Goal: Task Accomplishment & Management: Manage account settings

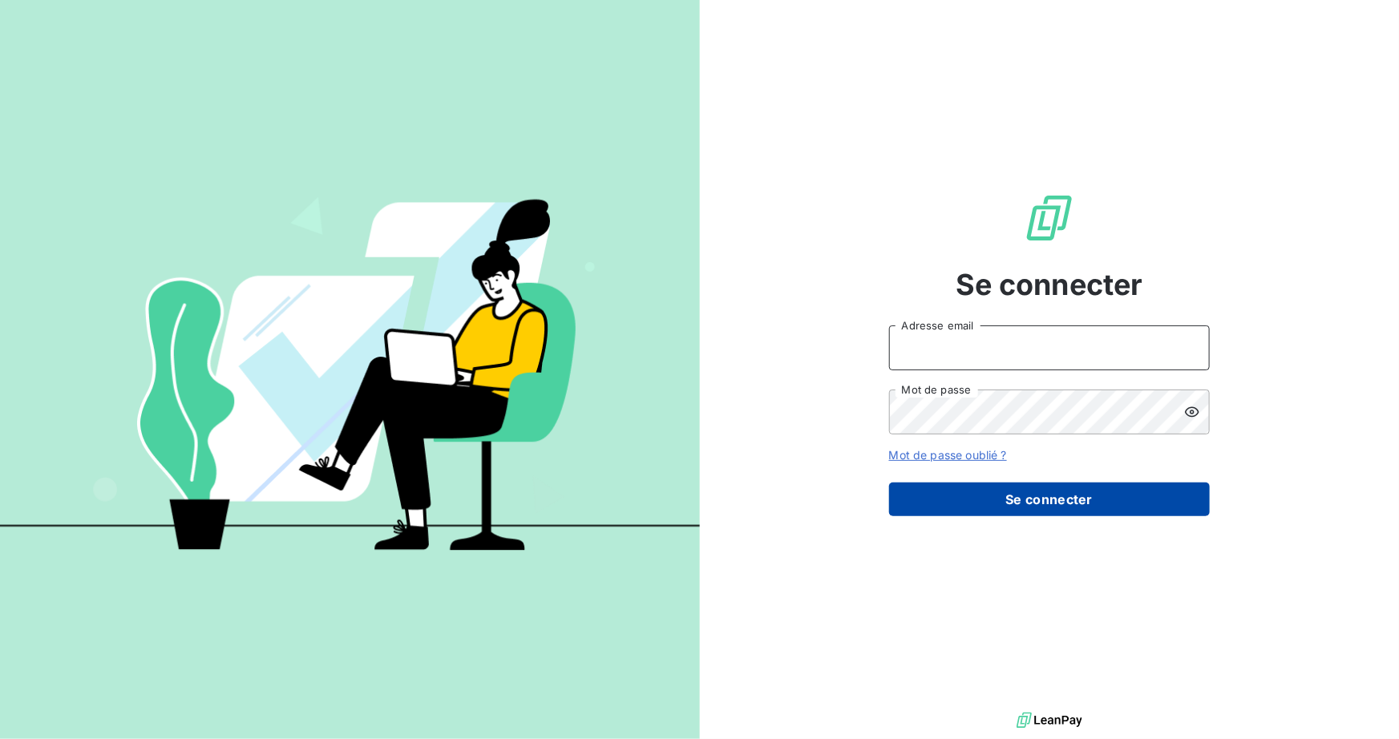
type input "benoit.piechaczek@groupebrochard.fr"
click at [1050, 495] on button "Se connecter" at bounding box center [1049, 500] width 321 height 34
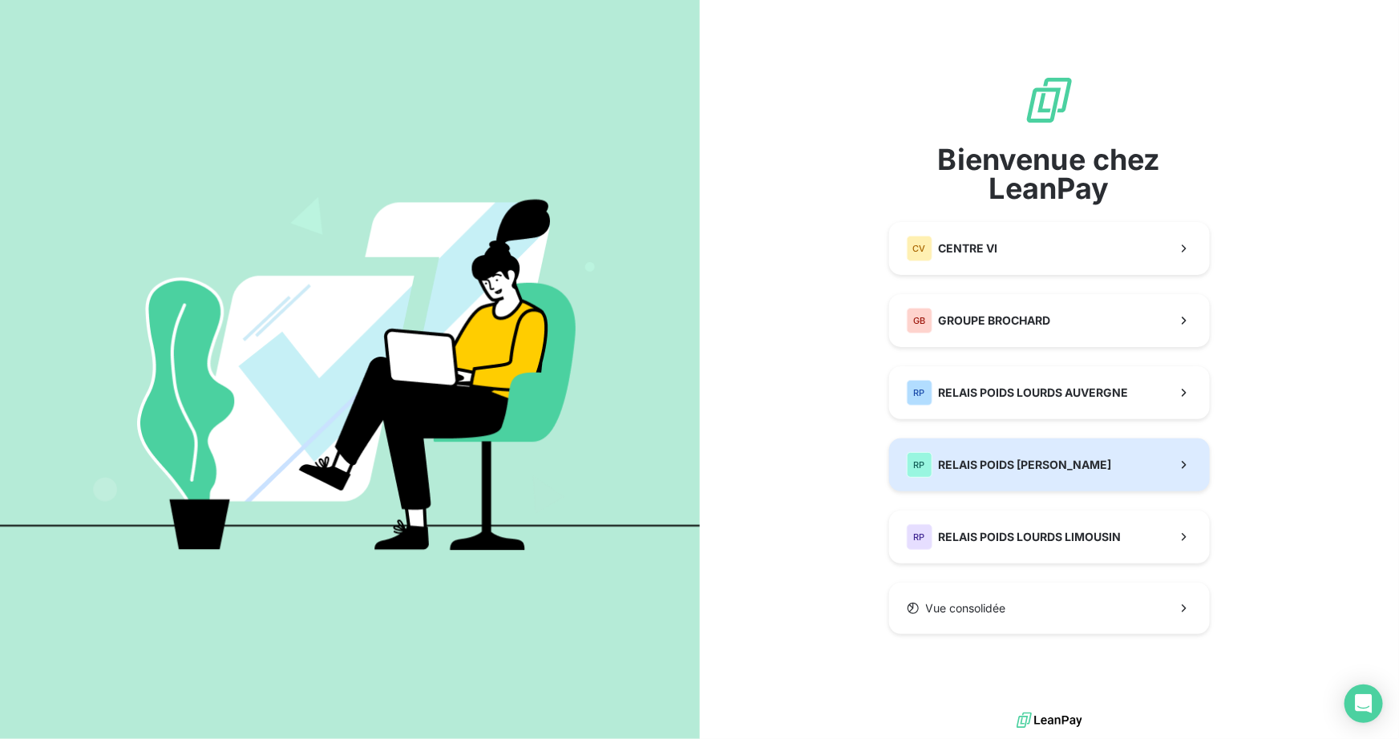
click at [987, 475] on div "RP RELAIS POIDS LOURDS BERRY" at bounding box center [1009, 465] width 205 height 26
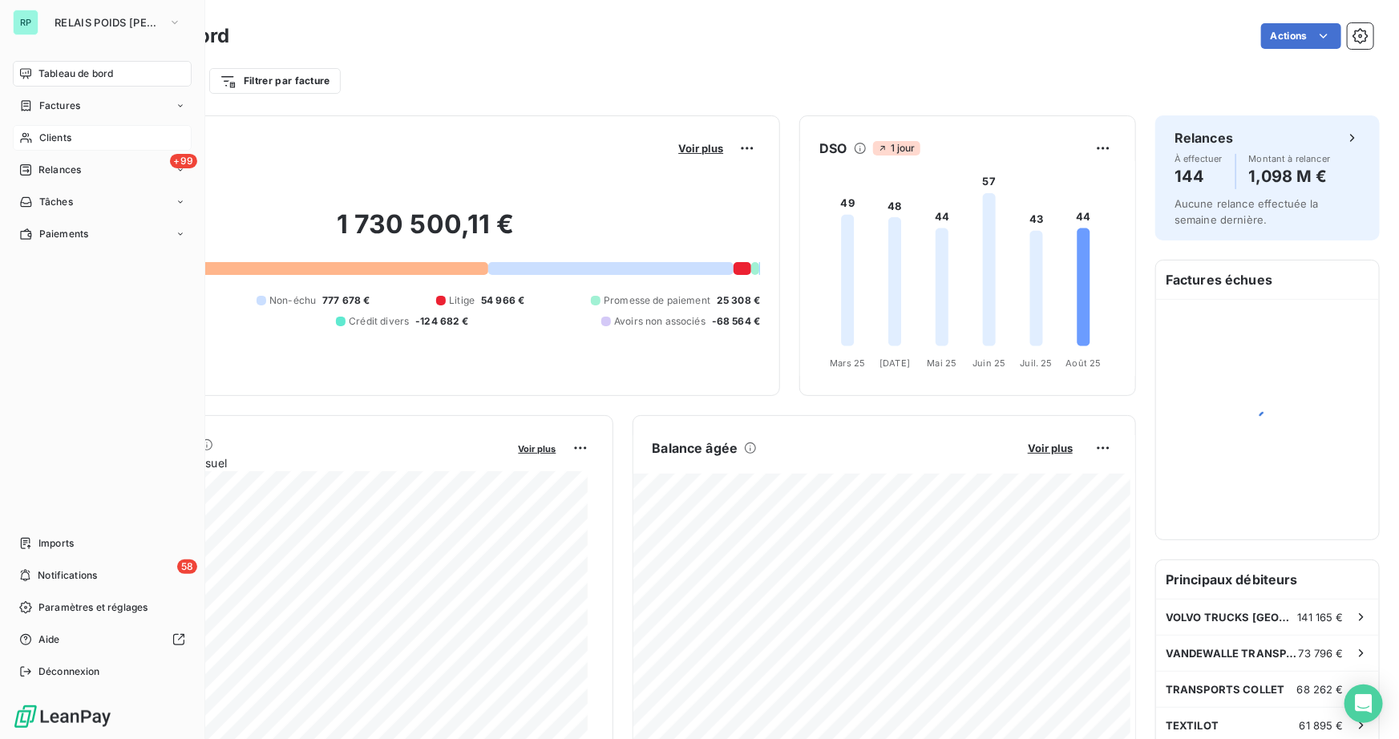
click at [59, 138] on span "Clients" at bounding box center [55, 138] width 32 height 14
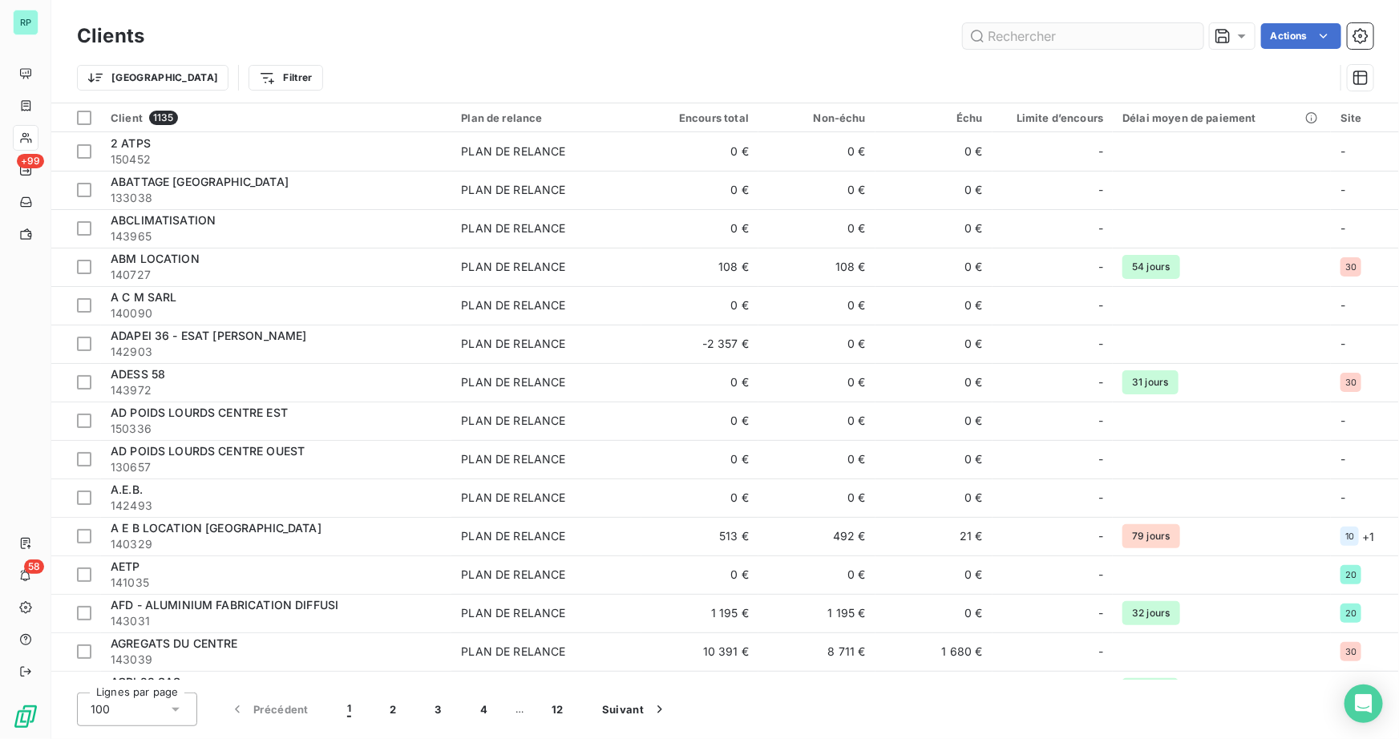
click at [1017, 41] on input "text" at bounding box center [1083, 36] width 241 height 26
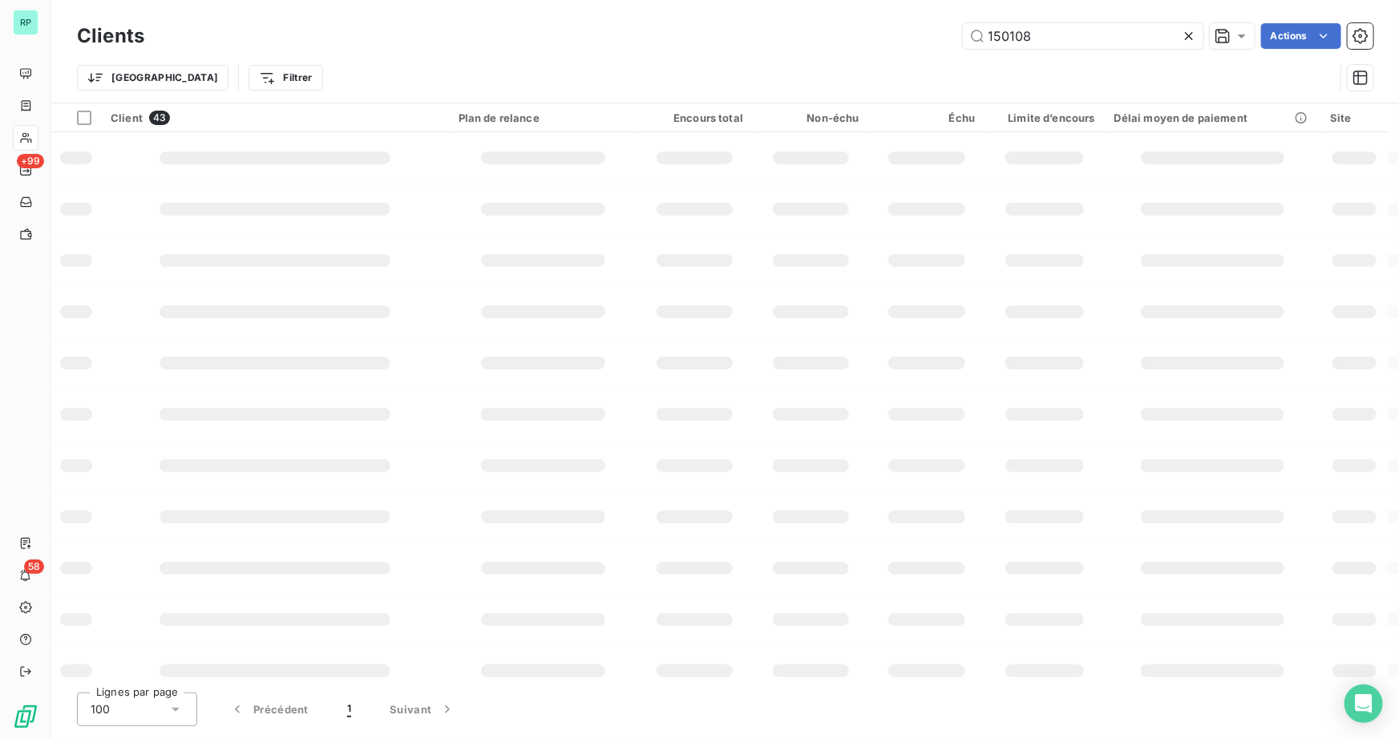
type input "150108"
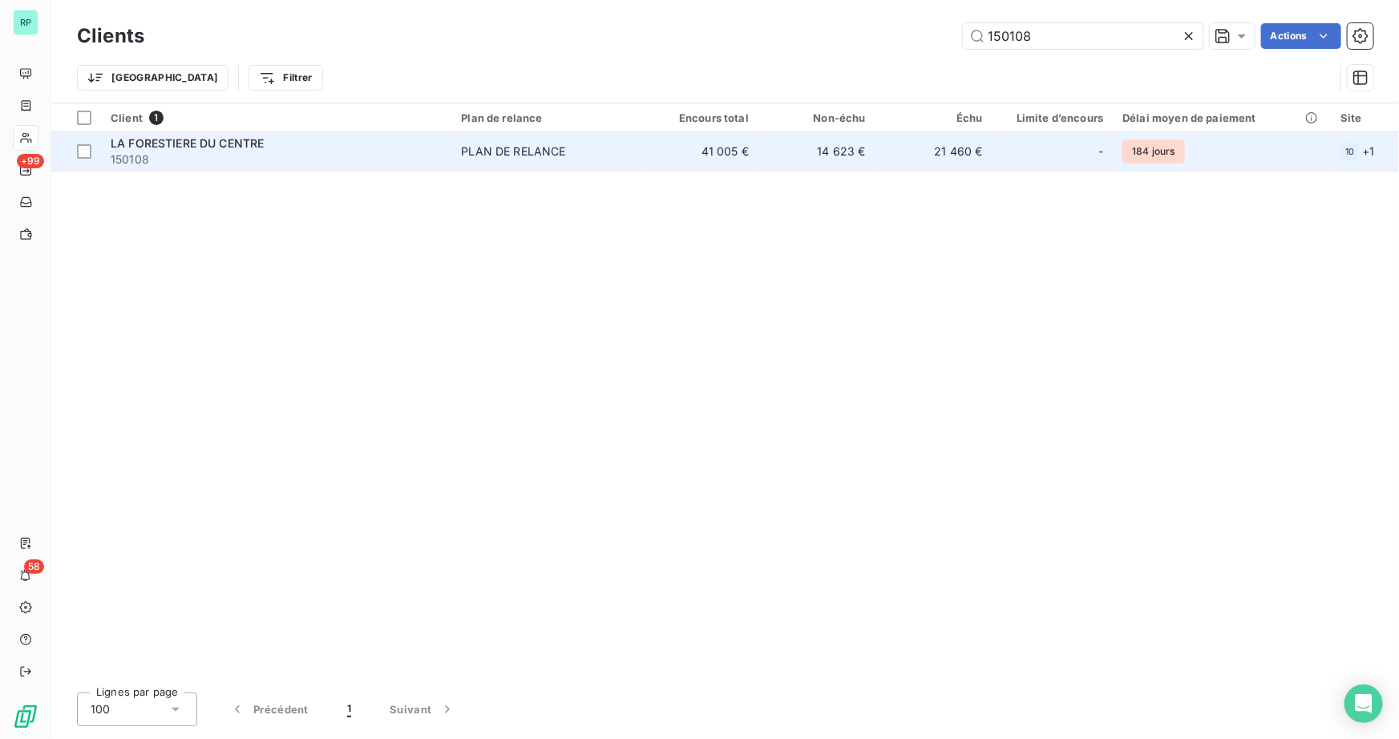
click at [188, 137] on span "LA FORESTIERE DU CENTRE" at bounding box center [187, 143] width 153 height 14
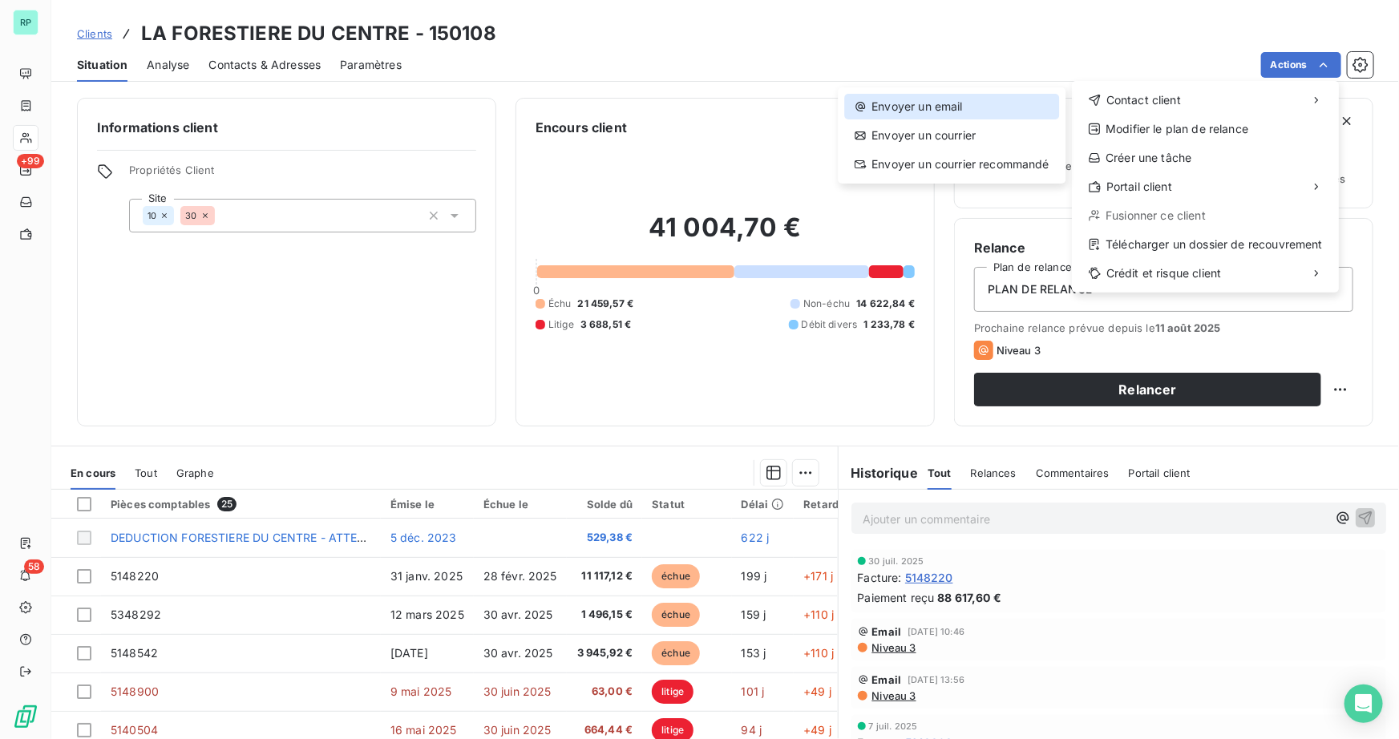
click at [970, 105] on div "Envoyer un email" at bounding box center [951, 107] width 215 height 26
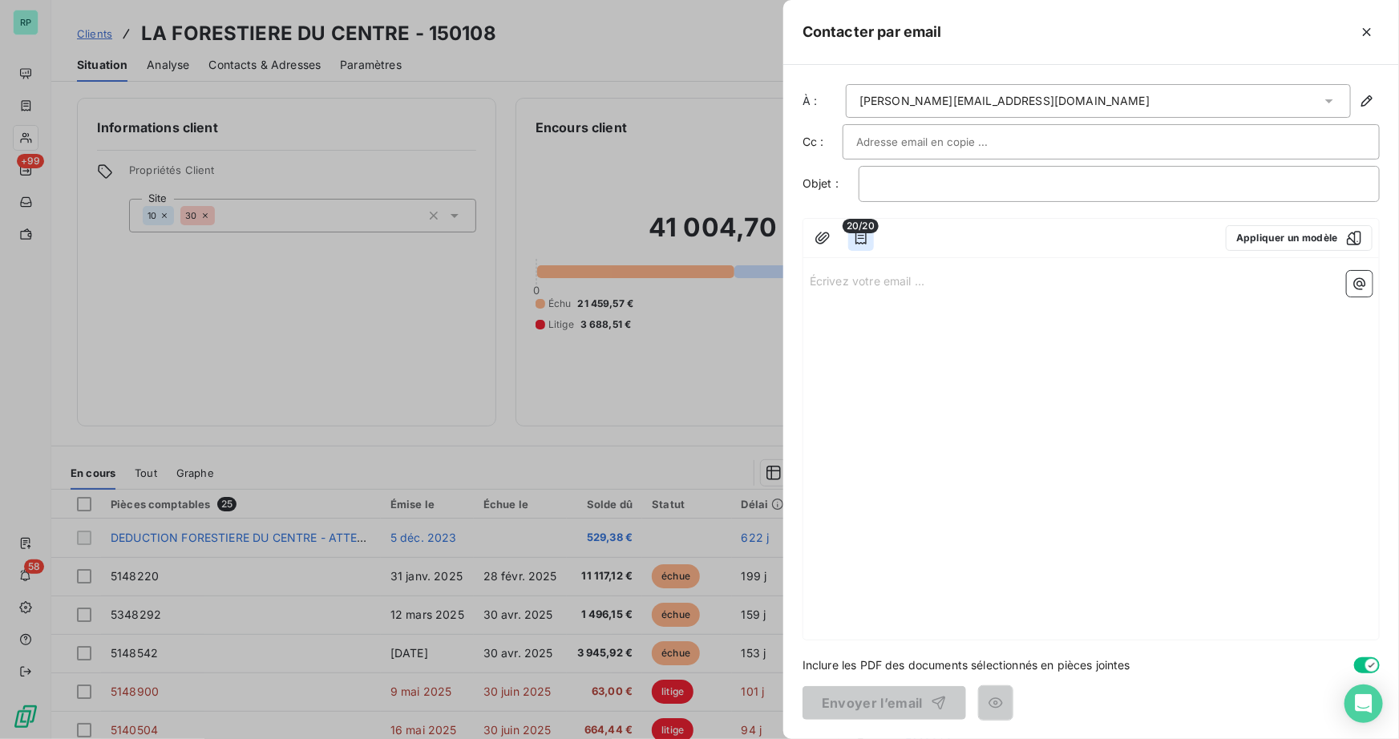
click at [861, 236] on icon "button" at bounding box center [861, 238] width 16 height 16
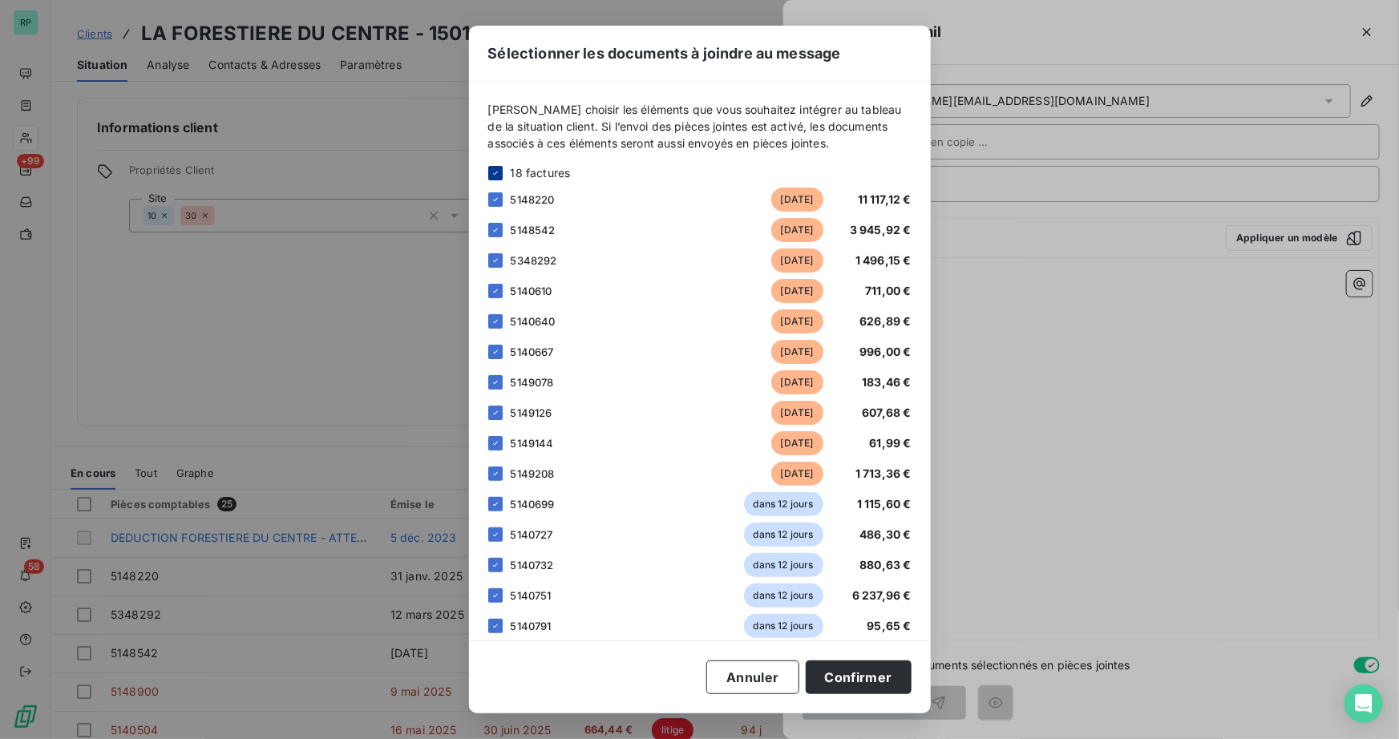
click at [499, 174] on icon at bounding box center [496, 173] width 10 height 10
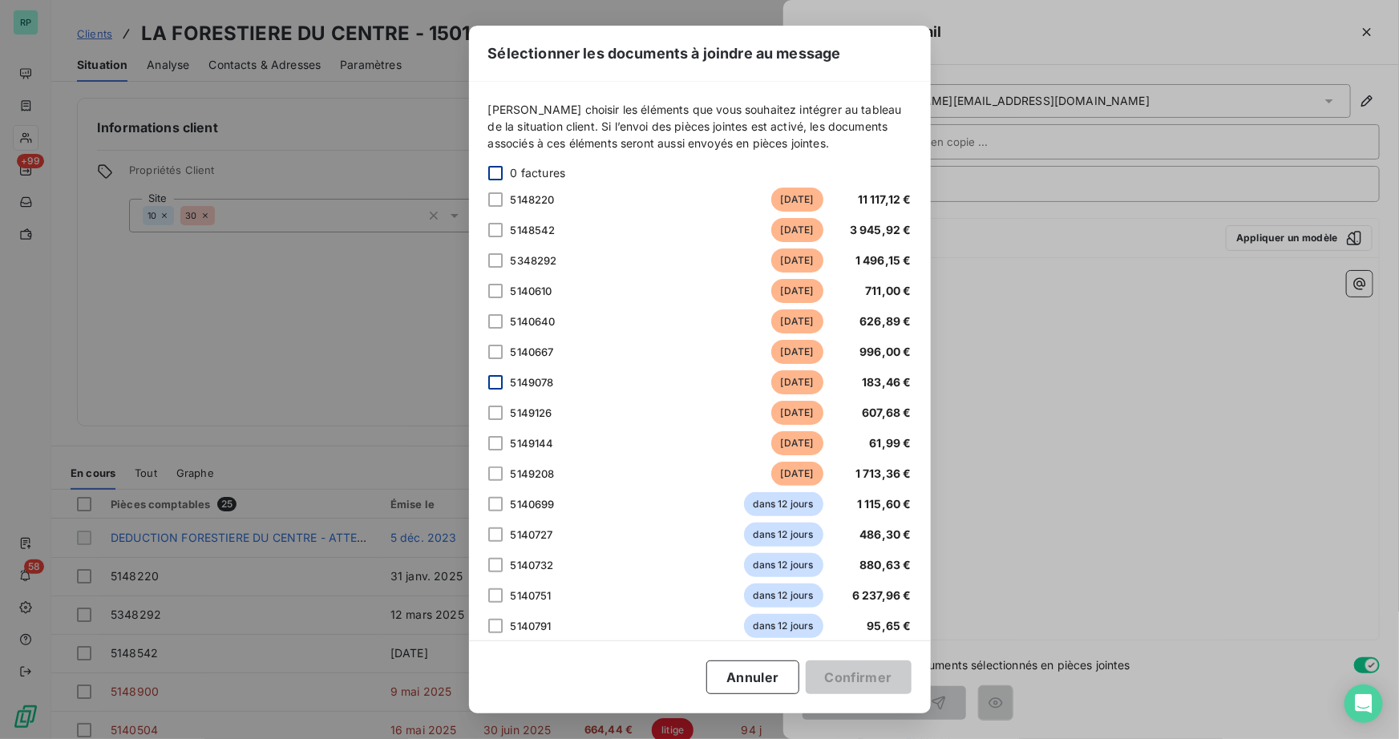
click at [495, 383] on div at bounding box center [495, 382] width 14 height 14
click at [495, 290] on div at bounding box center [495, 291] width 14 height 14
click at [492, 414] on div at bounding box center [495, 413] width 14 height 14
click at [496, 446] on div at bounding box center [495, 443] width 14 height 14
click at [497, 321] on div at bounding box center [495, 321] width 14 height 14
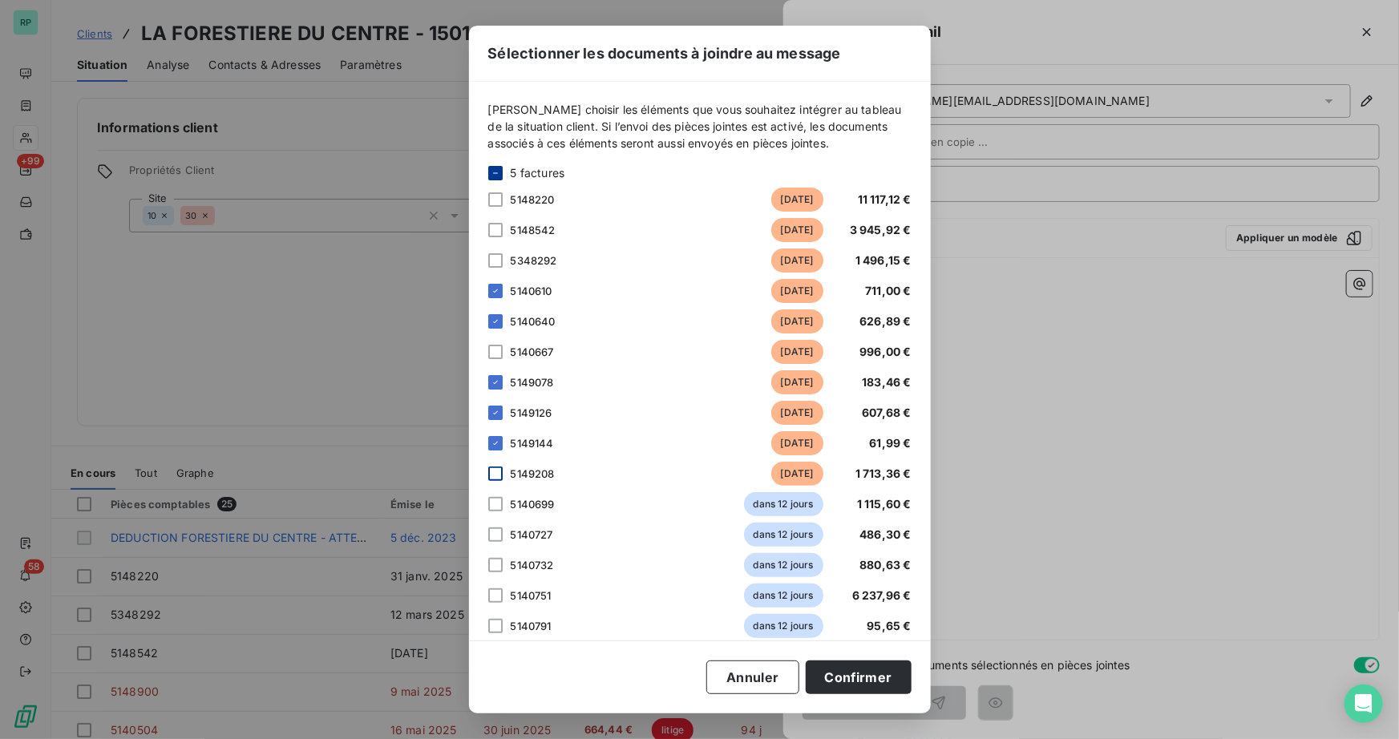
click at [493, 473] on div at bounding box center [495, 474] width 14 height 14
click at [497, 350] on div at bounding box center [495, 352] width 14 height 14
click at [855, 673] on button "Confirmer" at bounding box center [859, 678] width 106 height 34
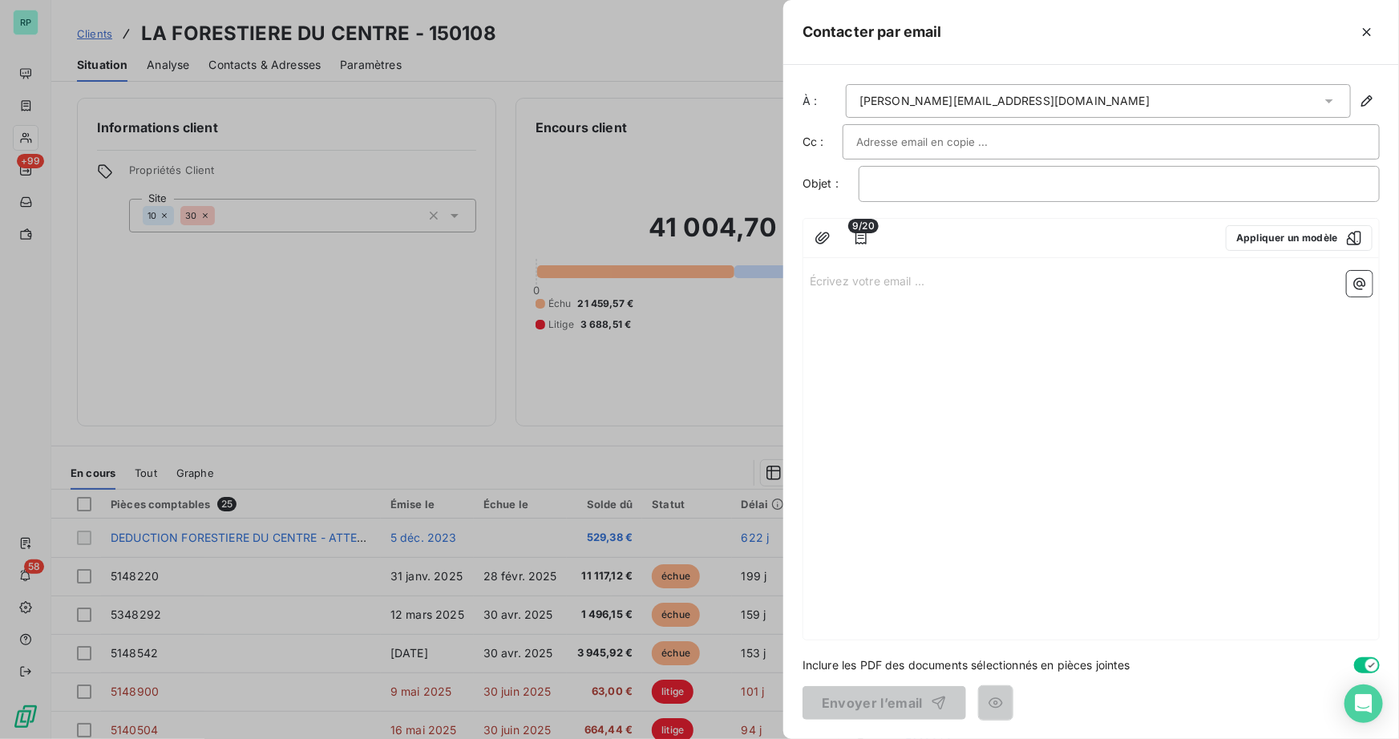
click at [854, 281] on p "Écrivez votre email ... ﻿" at bounding box center [1091, 280] width 563 height 18
click at [888, 183] on p "﻿" at bounding box center [1119, 184] width 494 height 18
click at [886, 274] on p "Écrivez votre email ... ﻿" at bounding box center [1091, 280] width 563 height 18
click at [966, 135] on input "text" at bounding box center [942, 142] width 172 height 24
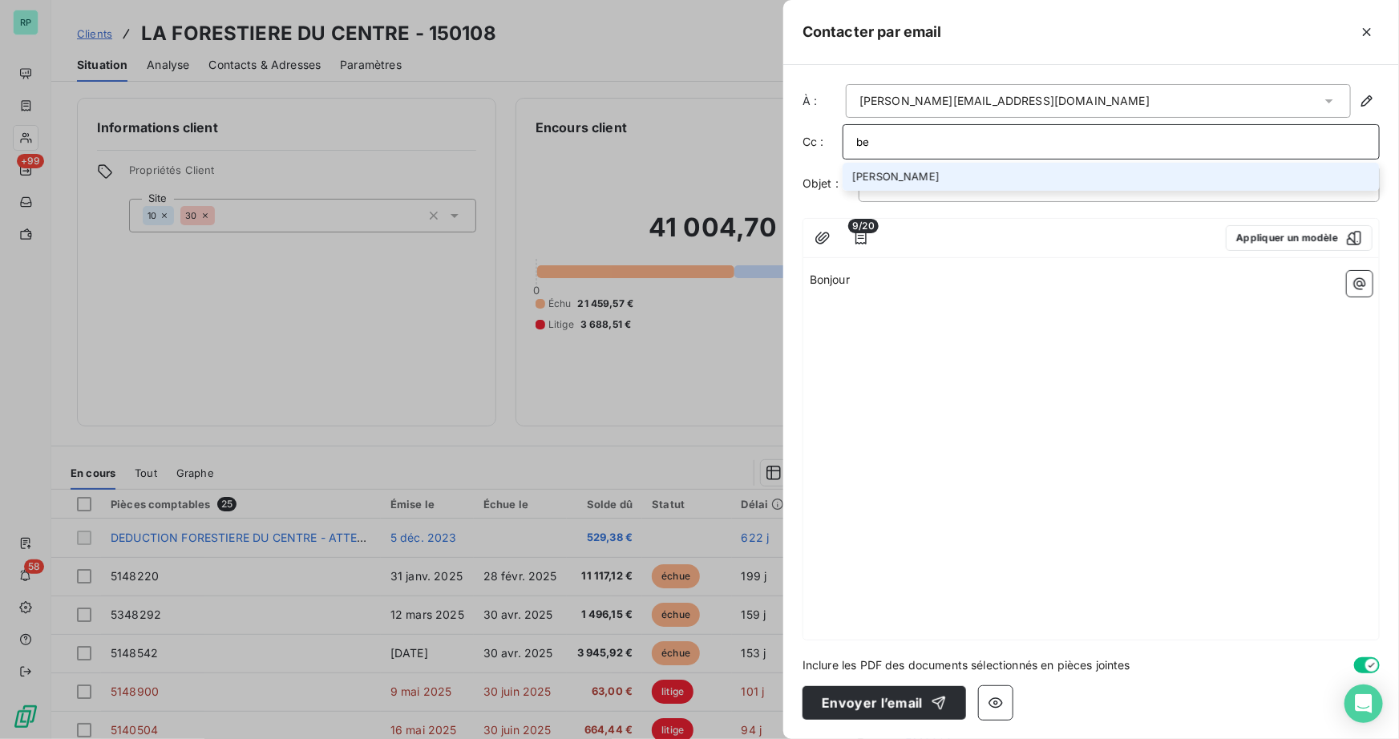
type input "b"
type input "benoit.piechaczek@groupebrochard.fr"
click at [1043, 176] on li "benoit.piechaczek@groupebrochard.fr" at bounding box center [1111, 177] width 537 height 28
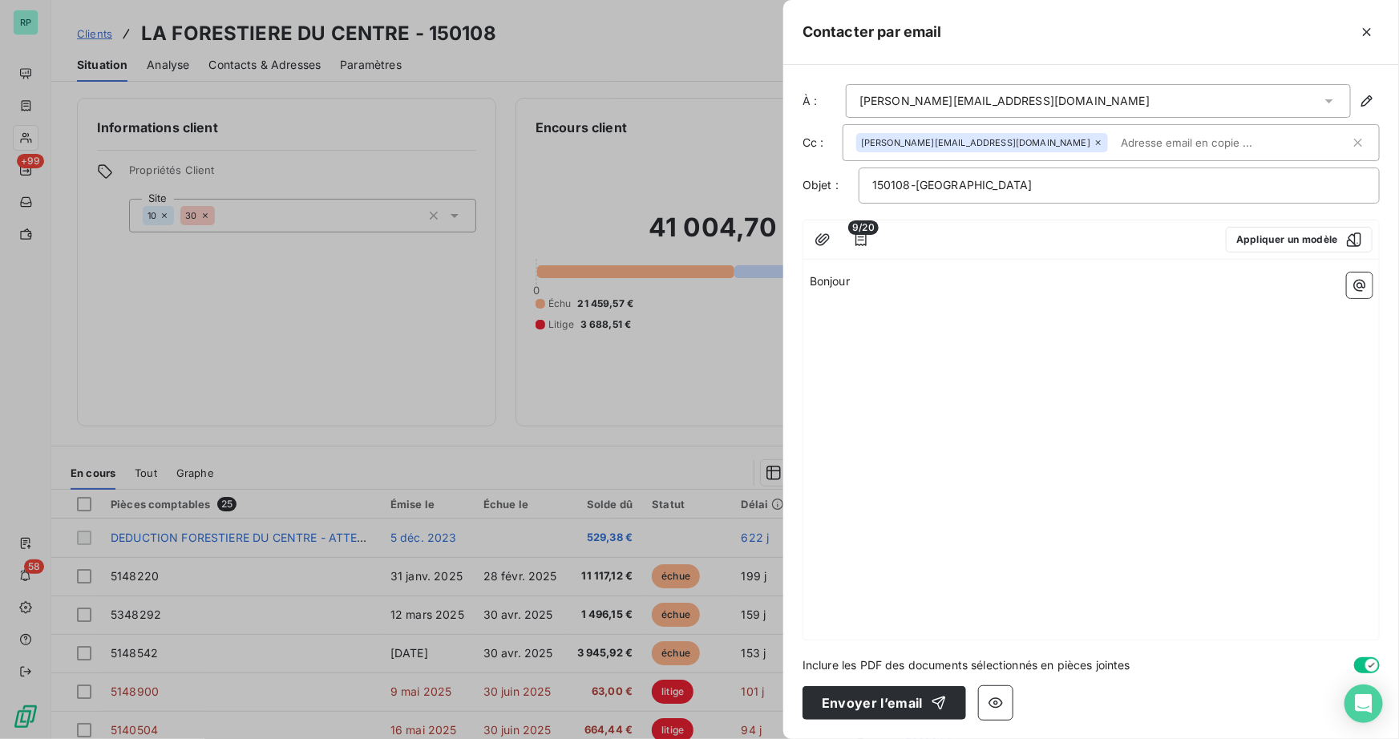
click at [870, 281] on p "Bonjour" at bounding box center [1091, 282] width 563 height 18
click at [866, 275] on p "Bonjour" at bounding box center [1091, 282] width 563 height 18
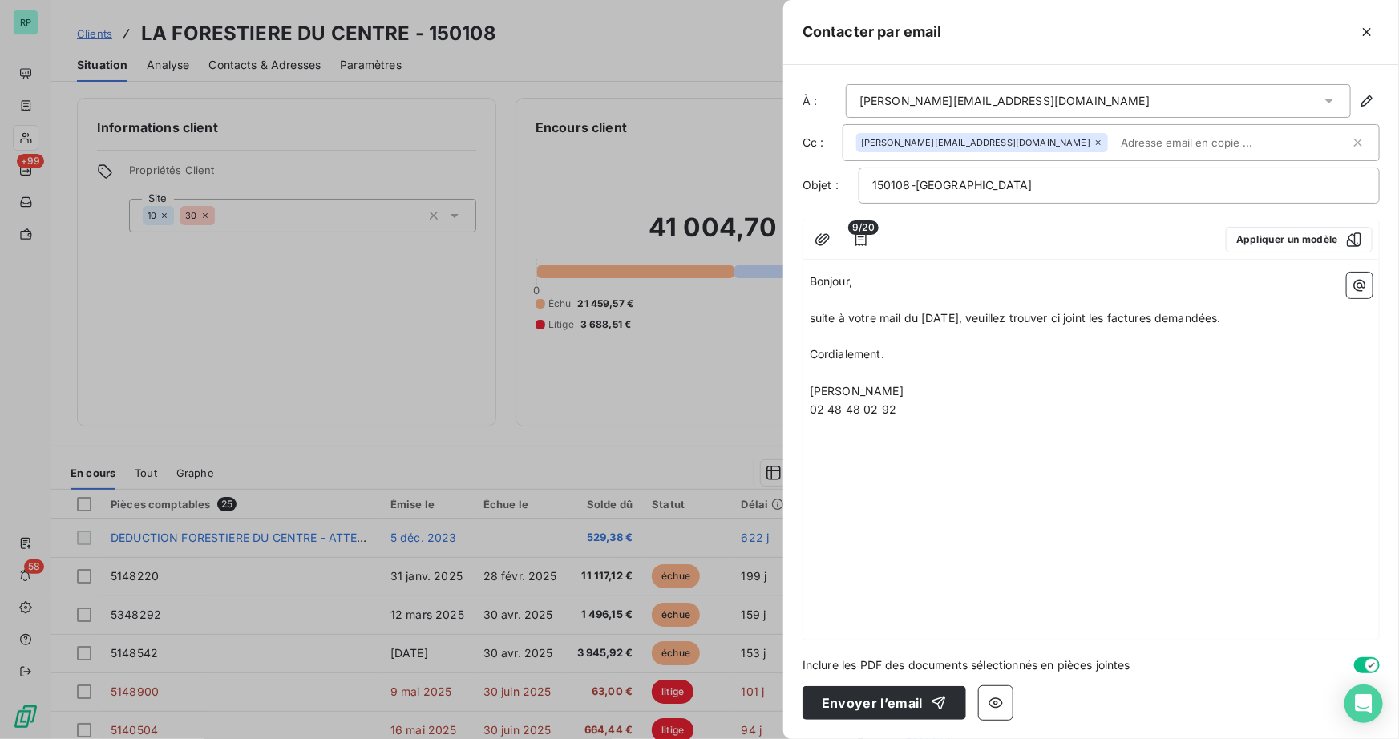
drag, startPoint x: 881, startPoint y: 704, endPoint x: 922, endPoint y: 503, distance: 205.3
click at [944, 546] on div "À : s.guiblin@transport-guiblin.fr Cc : benoit.piechaczek@groupebrochard.fr Obj…" at bounding box center [1091, 402] width 616 height 674
click at [812, 323] on span "suite à votre mail du 01/08/25, veuillez trouver ci joint les factures demandée…" at bounding box center [1015, 318] width 411 height 14
click at [939, 254] on div "9/20 Appliquer un modèle" at bounding box center [1091, 239] width 576 height 39
click at [906, 709] on button "Envoyer l’email" at bounding box center [885, 703] width 164 height 34
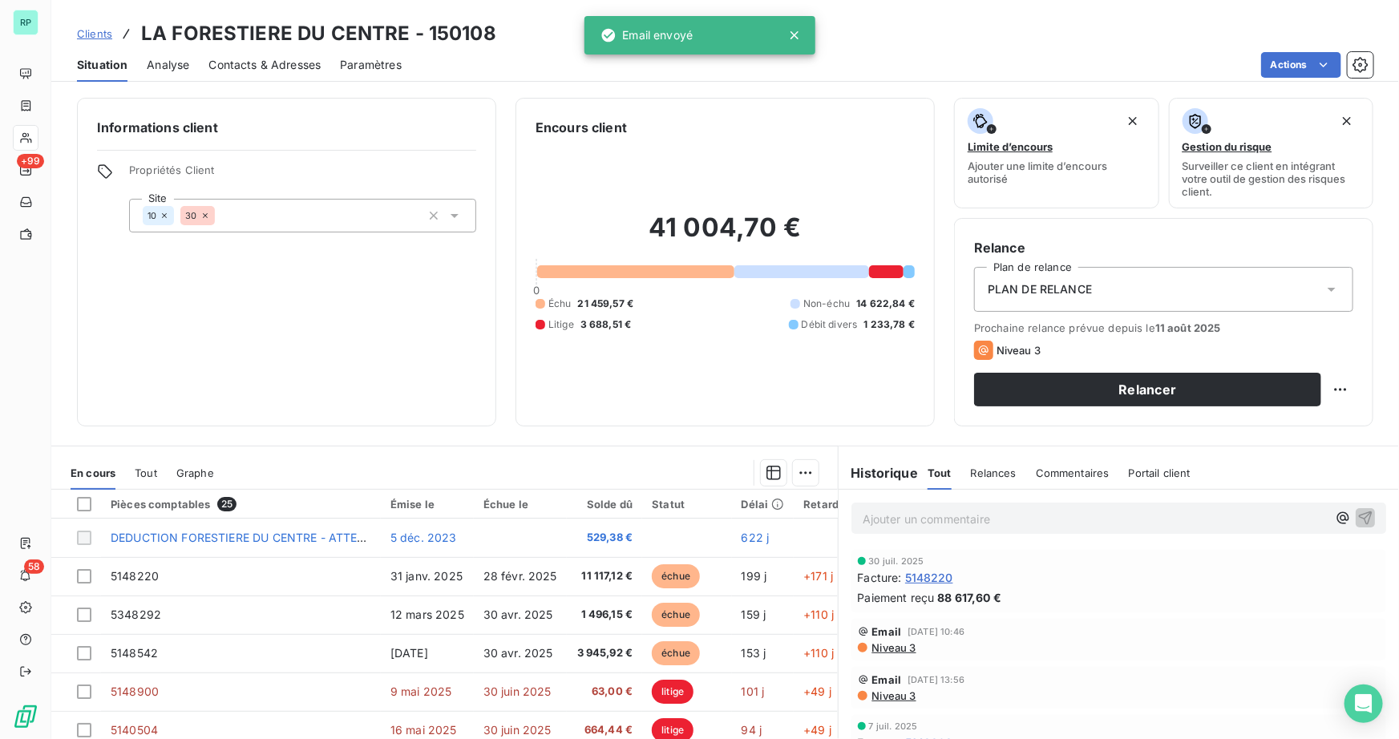
click at [870, 513] on p "Ajouter un commentaire ﻿" at bounding box center [1095, 519] width 464 height 20
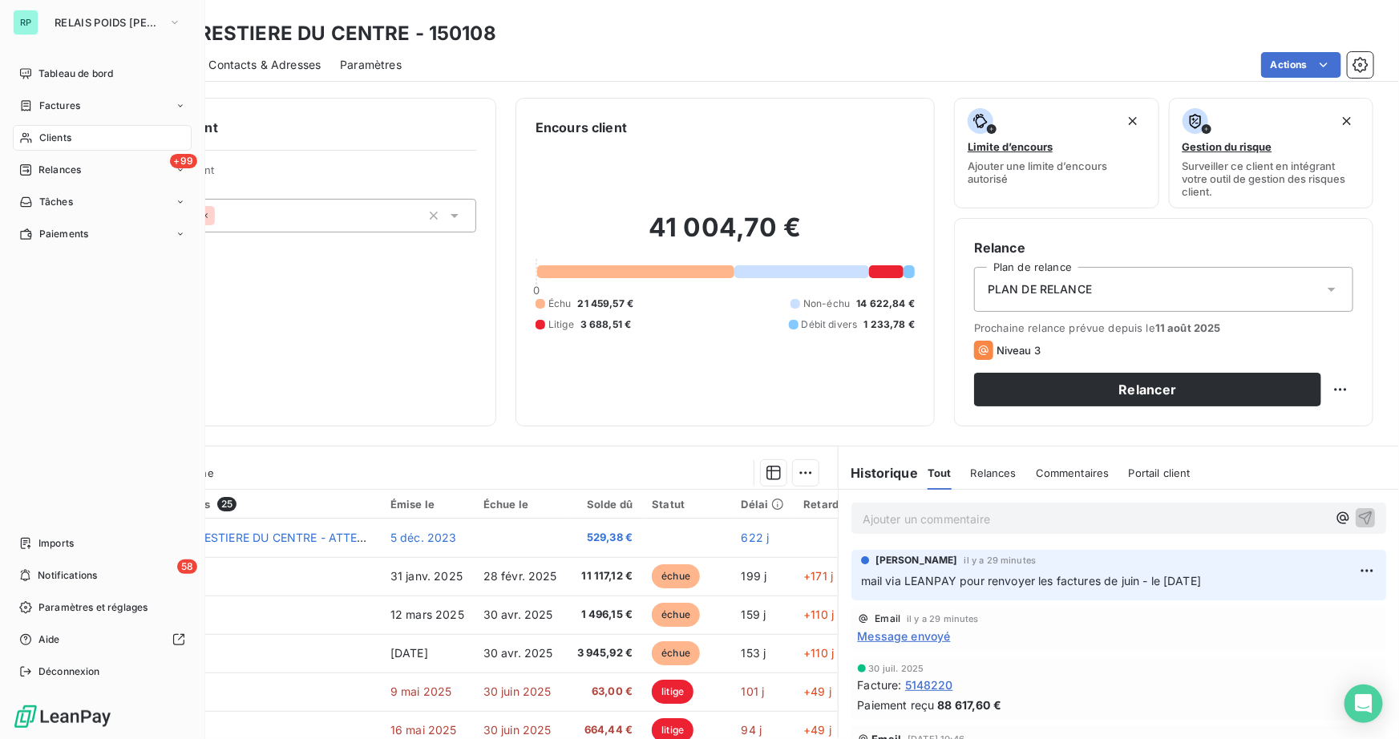
click at [61, 138] on span "Clients" at bounding box center [55, 138] width 32 height 14
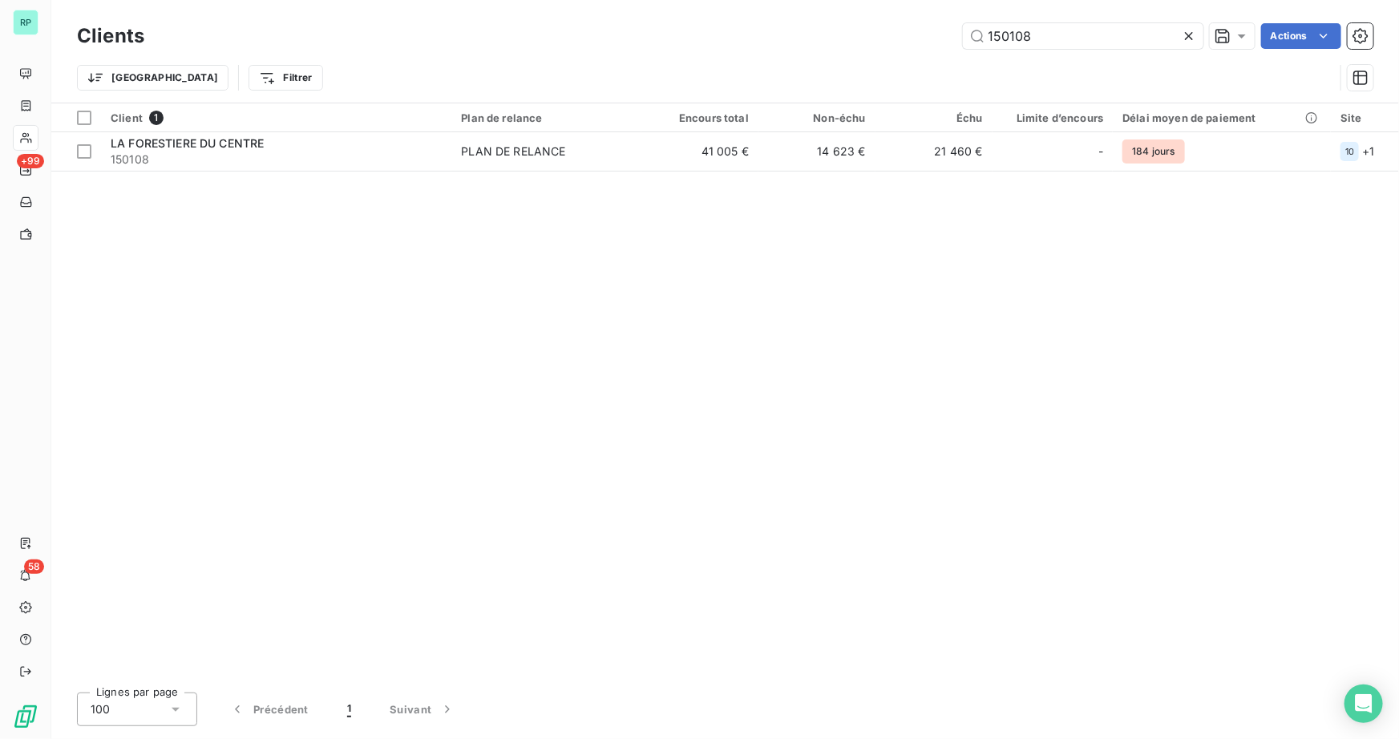
drag, startPoint x: 1033, startPoint y: 37, endPoint x: 853, endPoint y: 38, distance: 179.6
click at [853, 38] on div "150108 Actions" at bounding box center [769, 36] width 1210 height 26
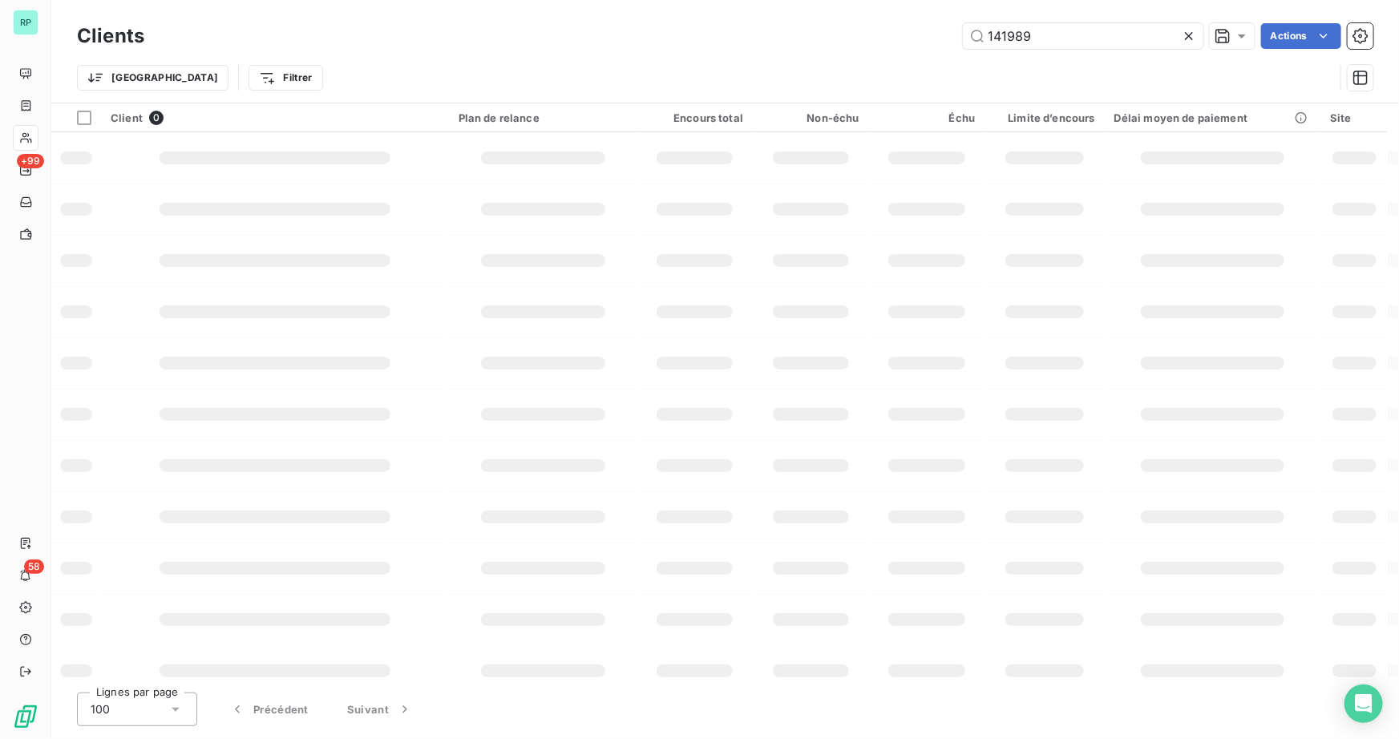
type input "141989"
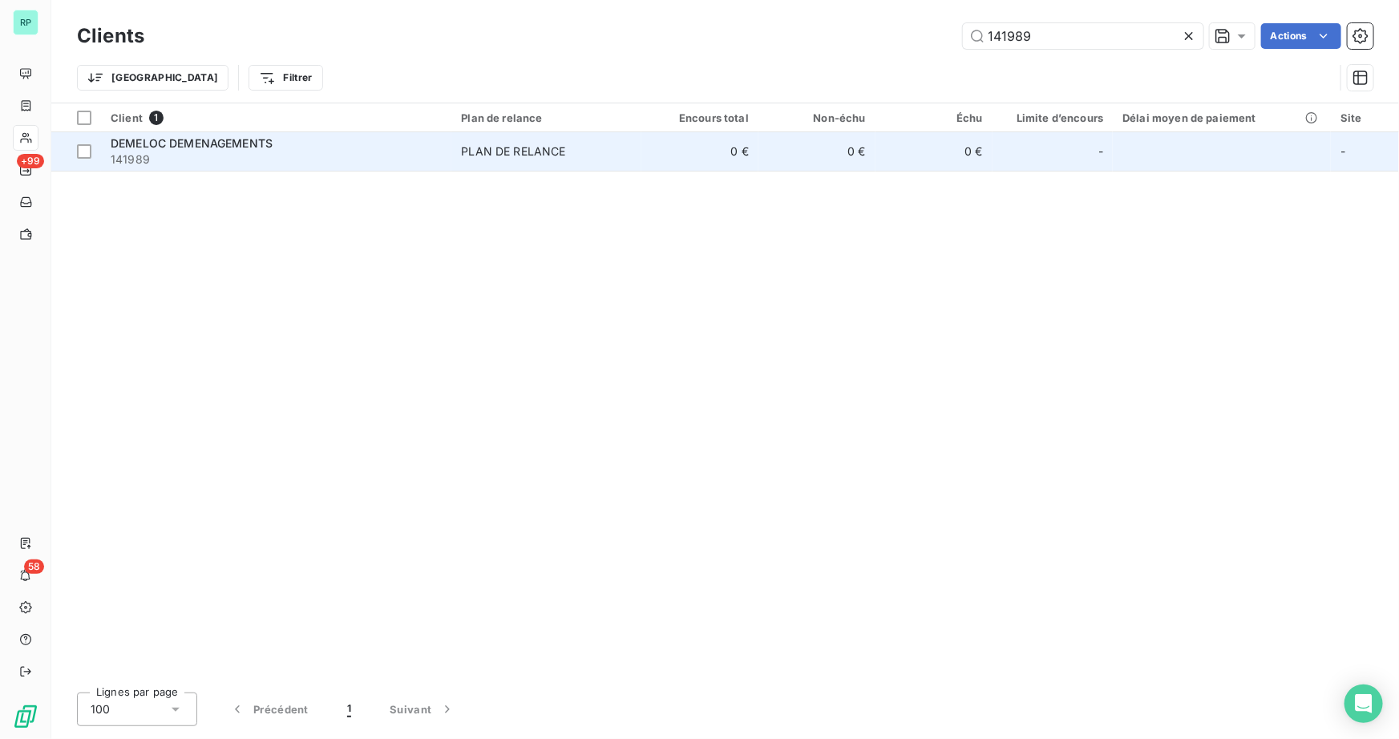
click at [288, 134] on td "DEMELOC DEMENAGEMENTS 141989" at bounding box center [276, 151] width 350 height 38
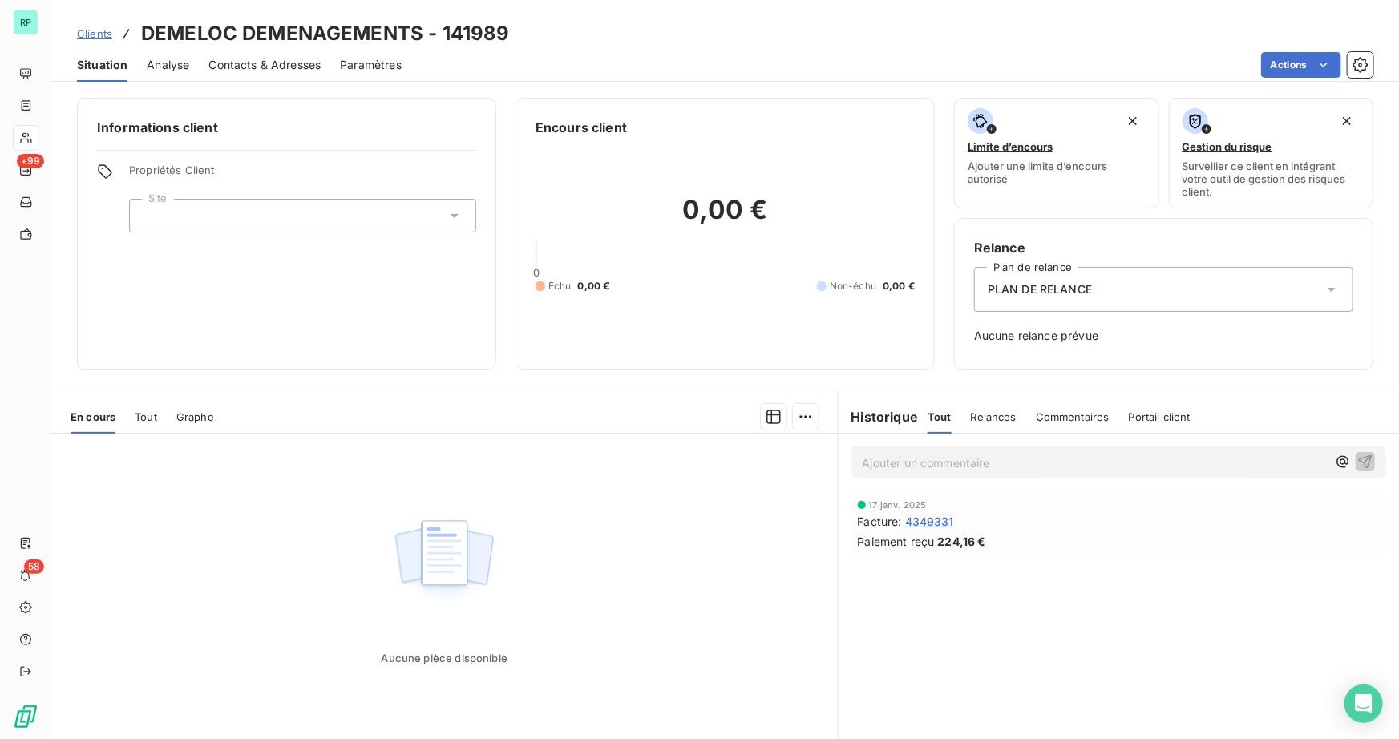
click at [111, 65] on span "Situation" at bounding box center [102, 65] width 51 height 16
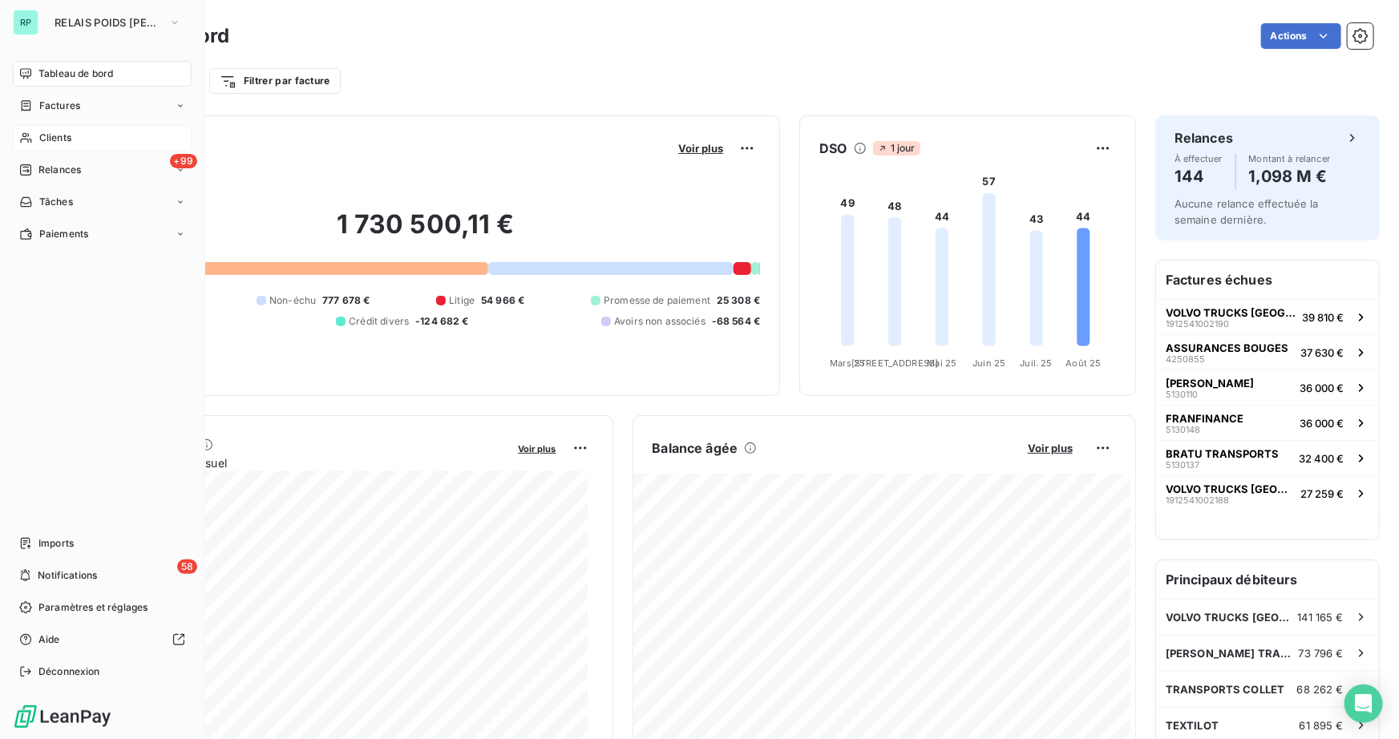
click at [79, 144] on div "Clients" at bounding box center [102, 138] width 179 height 26
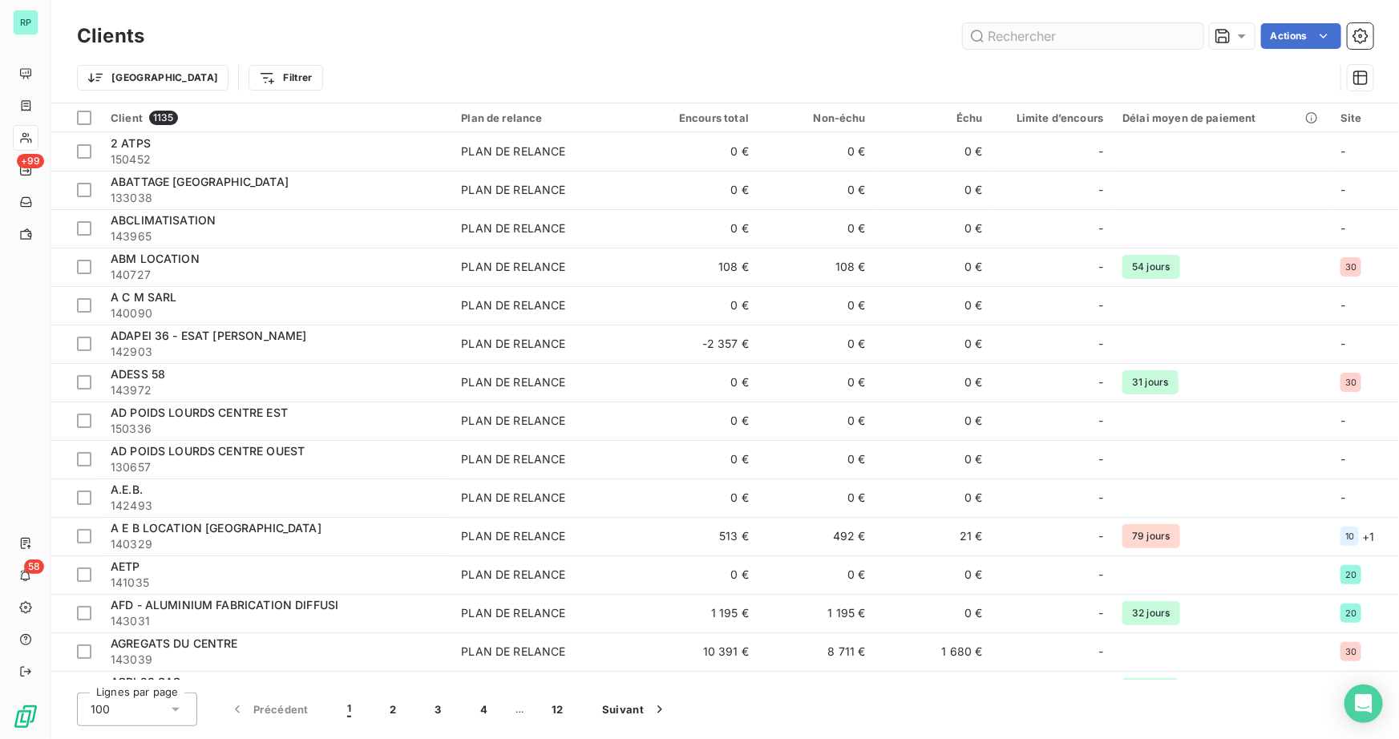
click at [1110, 38] on input "text" at bounding box center [1083, 36] width 241 height 26
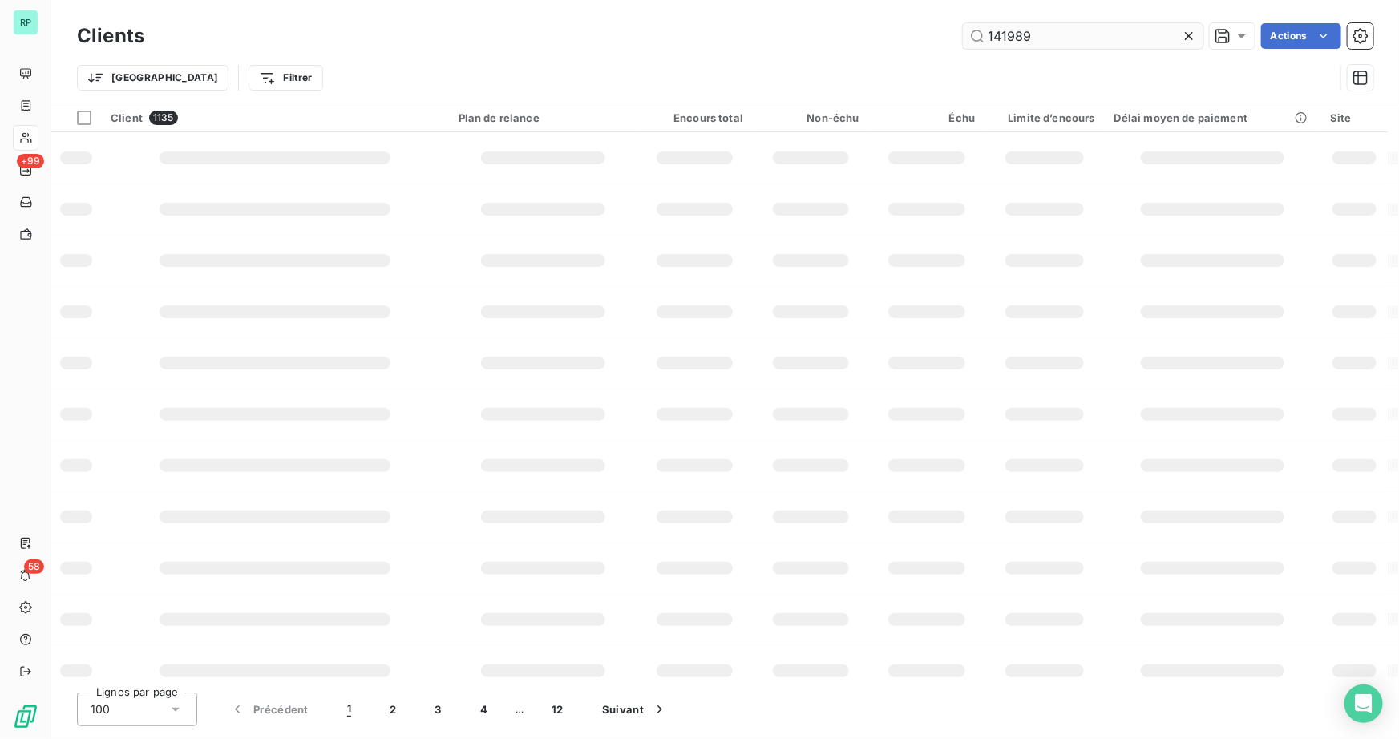
type input "141989"
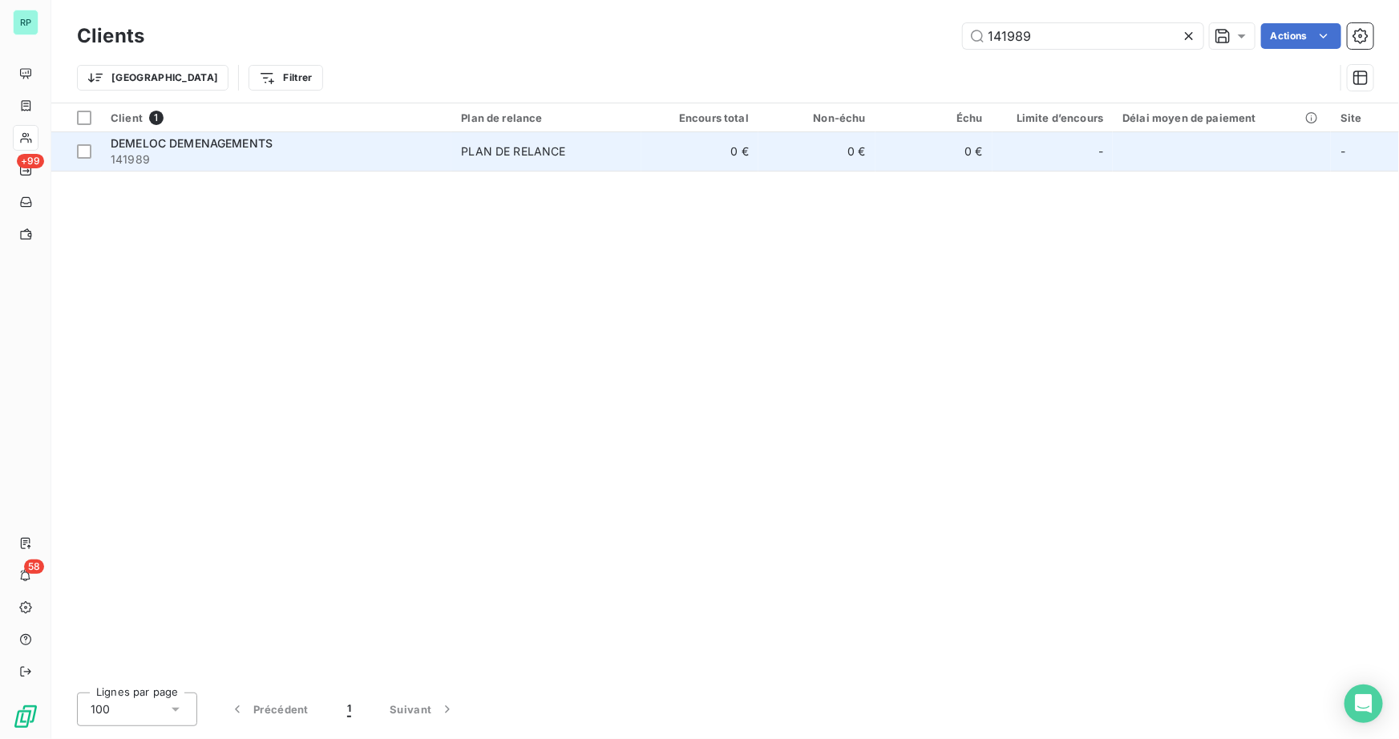
click at [398, 143] on div "DEMELOC DEMENAGEMENTS" at bounding box center [276, 143] width 331 height 16
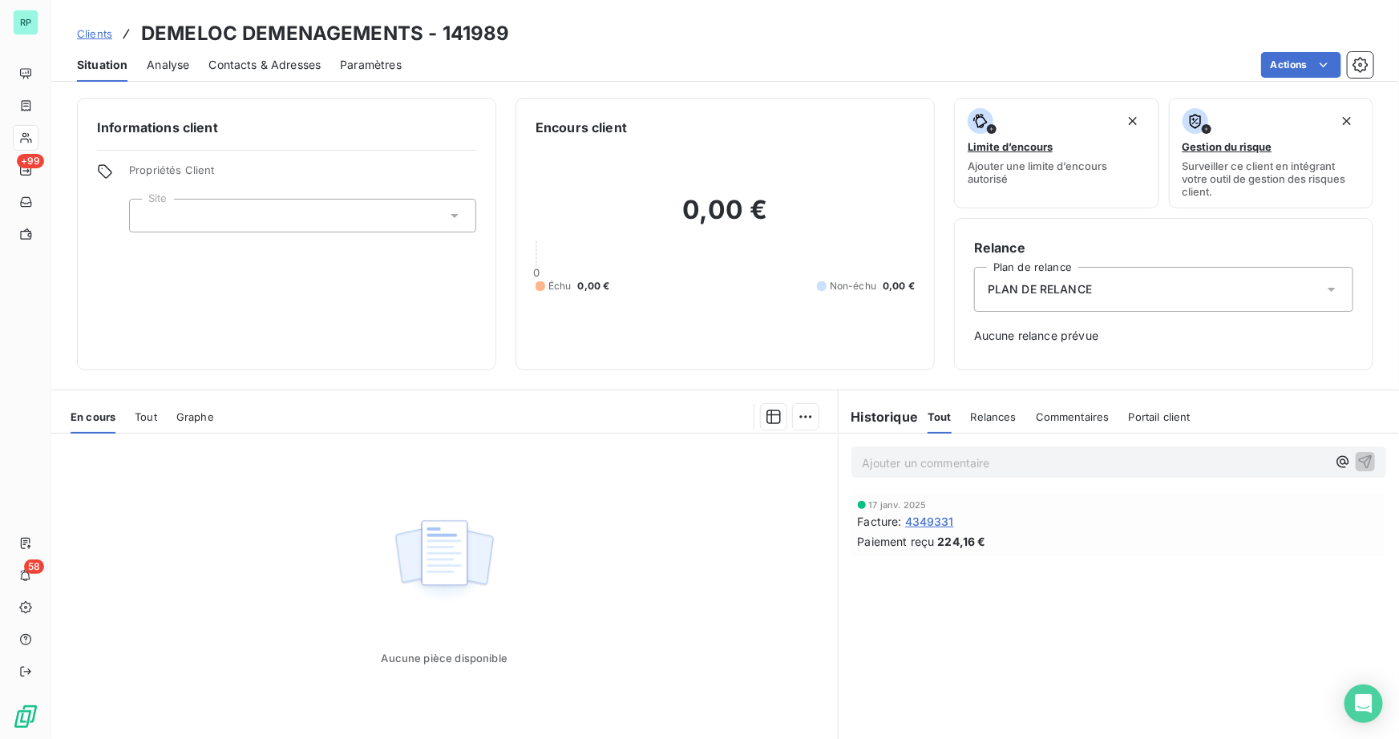
click at [151, 419] on span "Tout" at bounding box center [146, 416] width 22 height 13
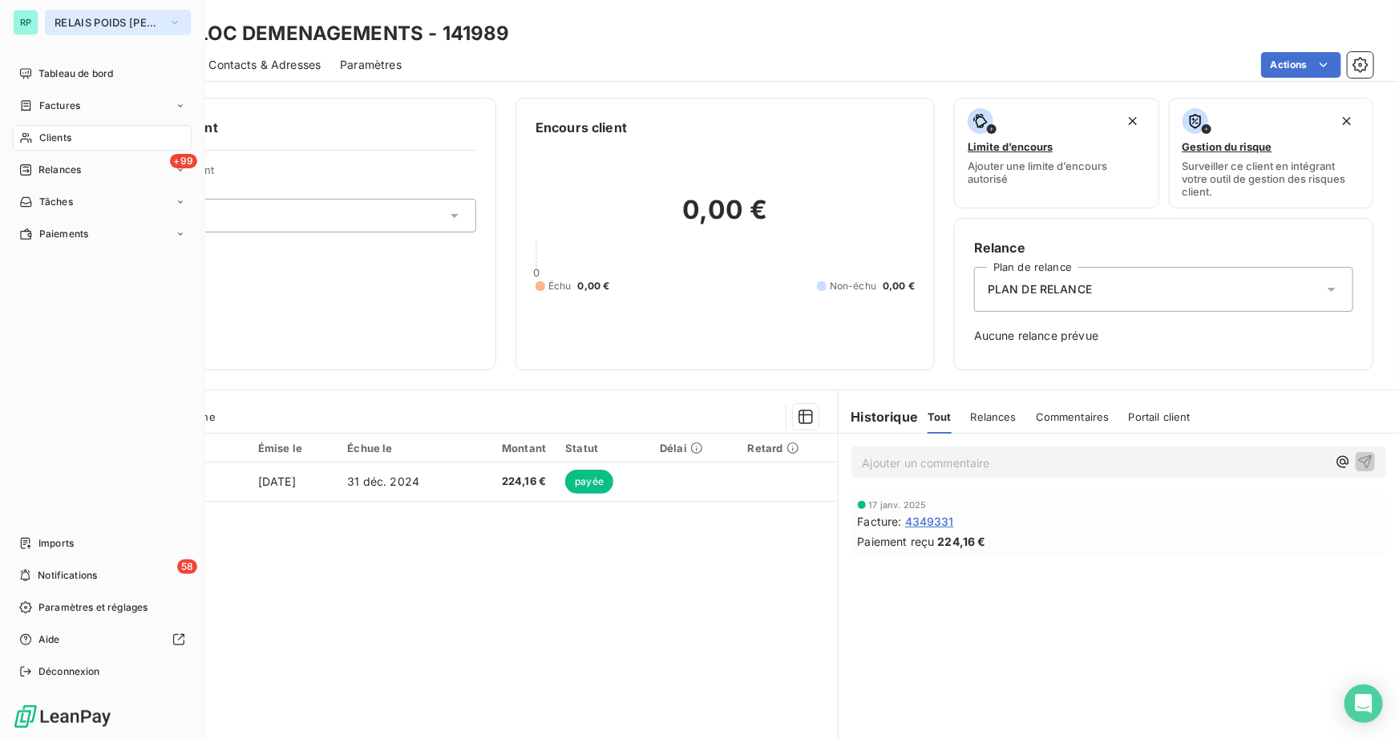
click at [69, 22] on span "RELAIS POIDS [PERSON_NAME]" at bounding box center [108, 22] width 107 height 13
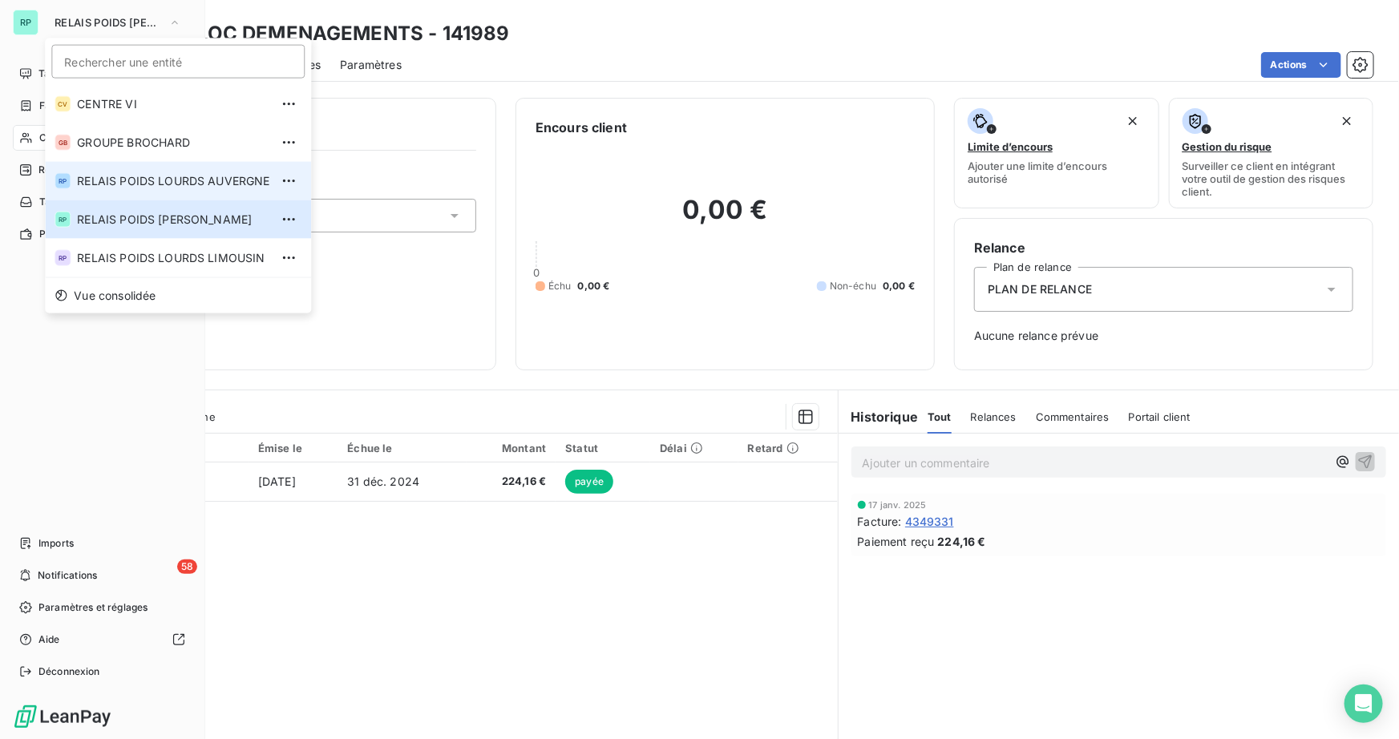
click at [212, 185] on span "RELAIS POIDS LOURDS AUVERGNE" at bounding box center [173, 181] width 192 height 16
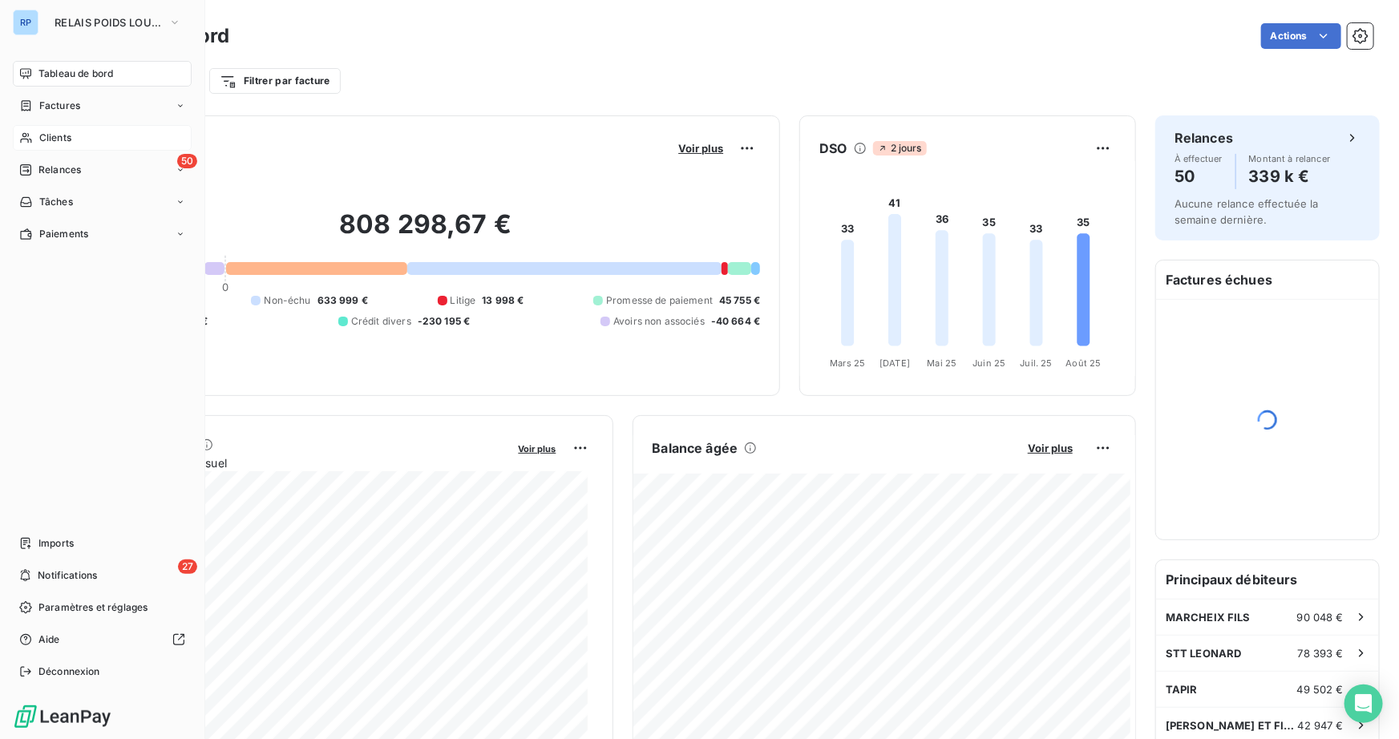
click at [42, 139] on span "Clients" at bounding box center [55, 138] width 32 height 14
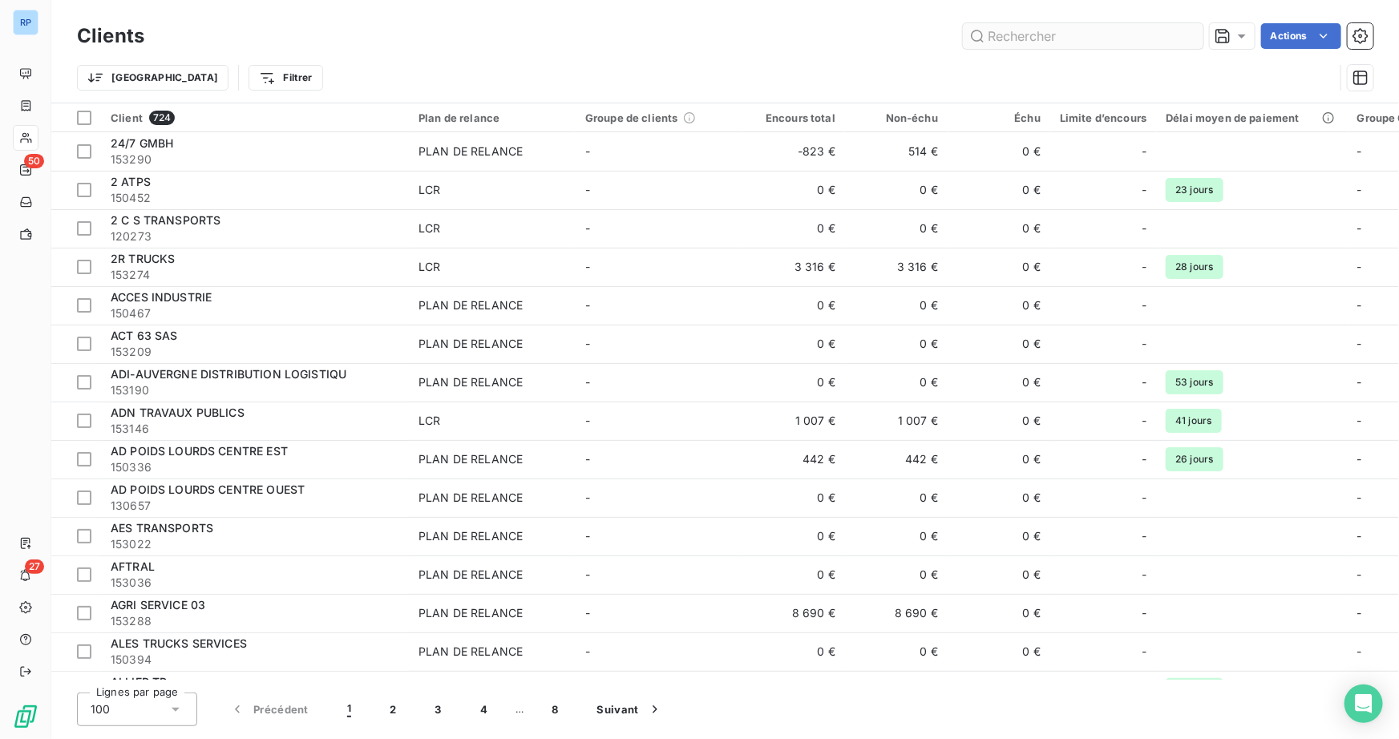
click at [1041, 42] on input "text" at bounding box center [1083, 36] width 241 height 26
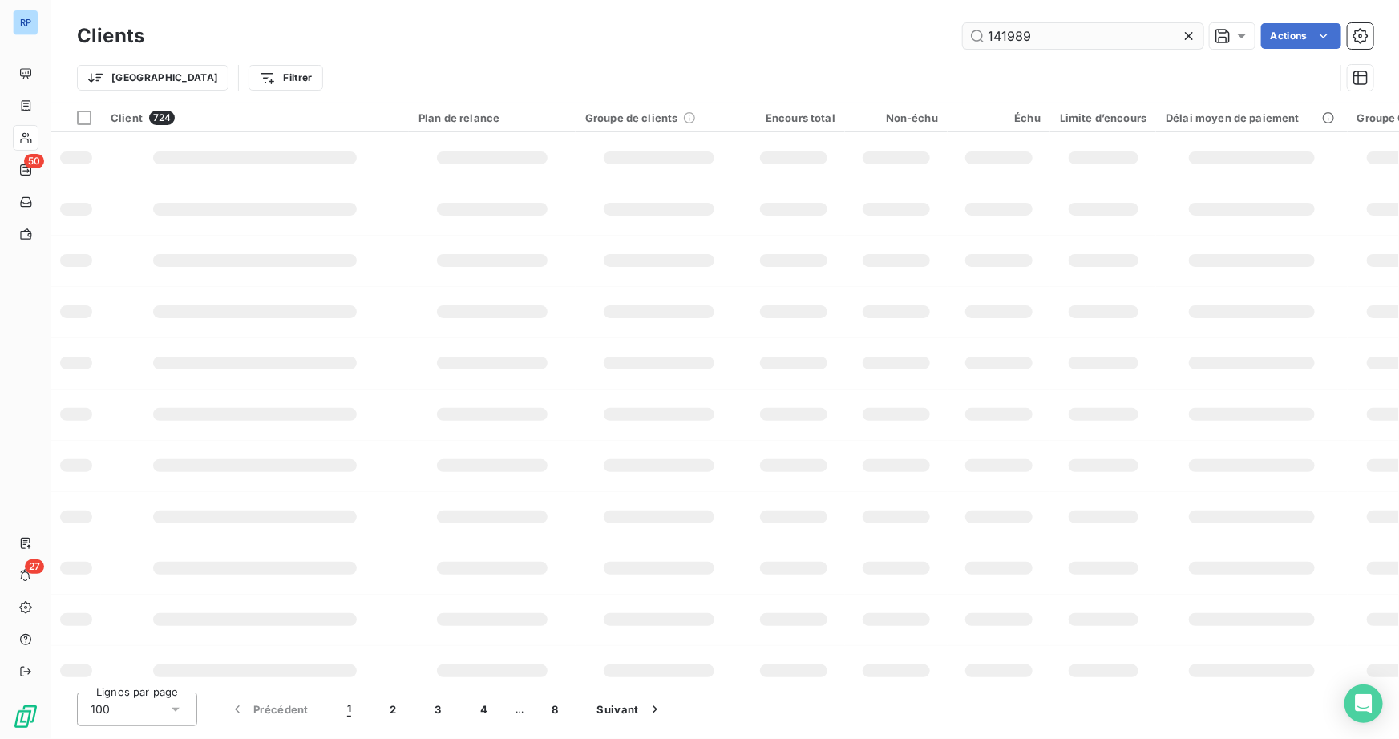
type input "141989"
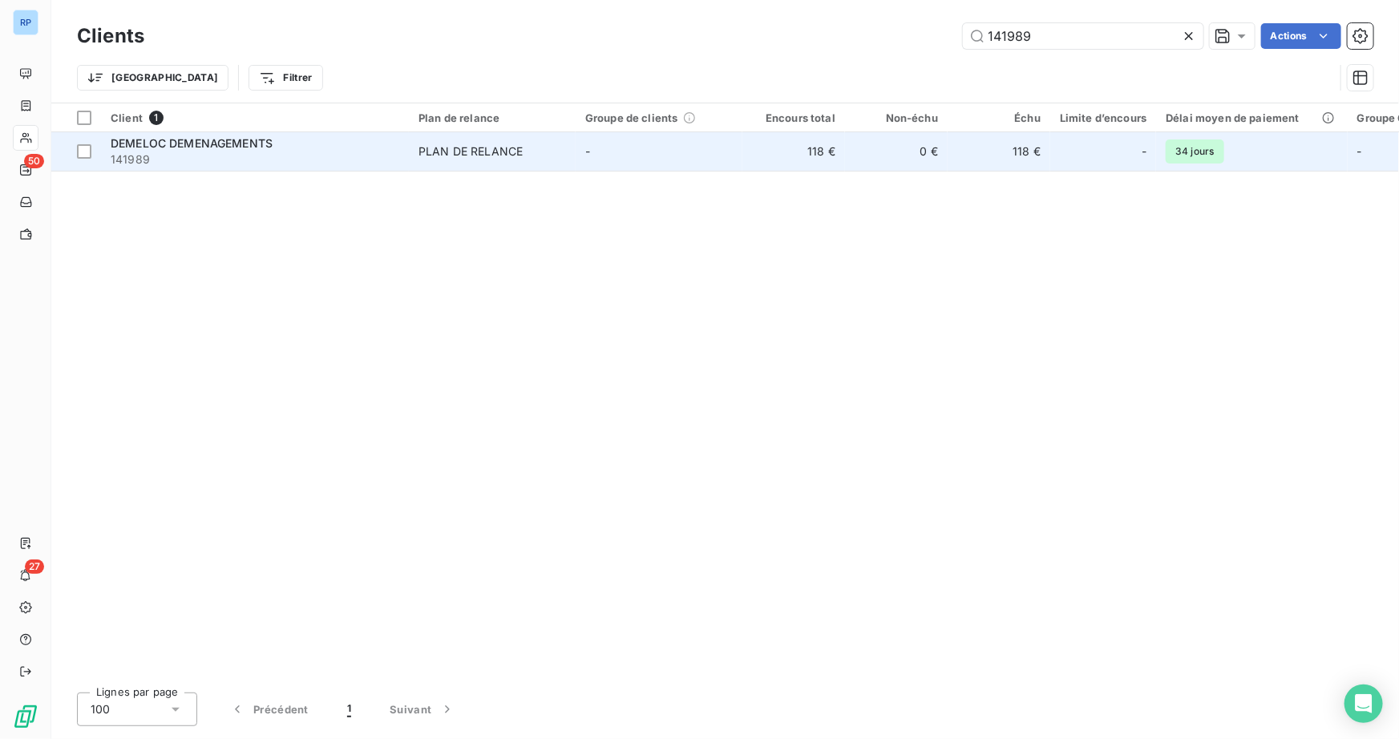
click at [321, 168] on td "DEMELOC DEMENAGEMENTS 141989" at bounding box center [255, 151] width 308 height 38
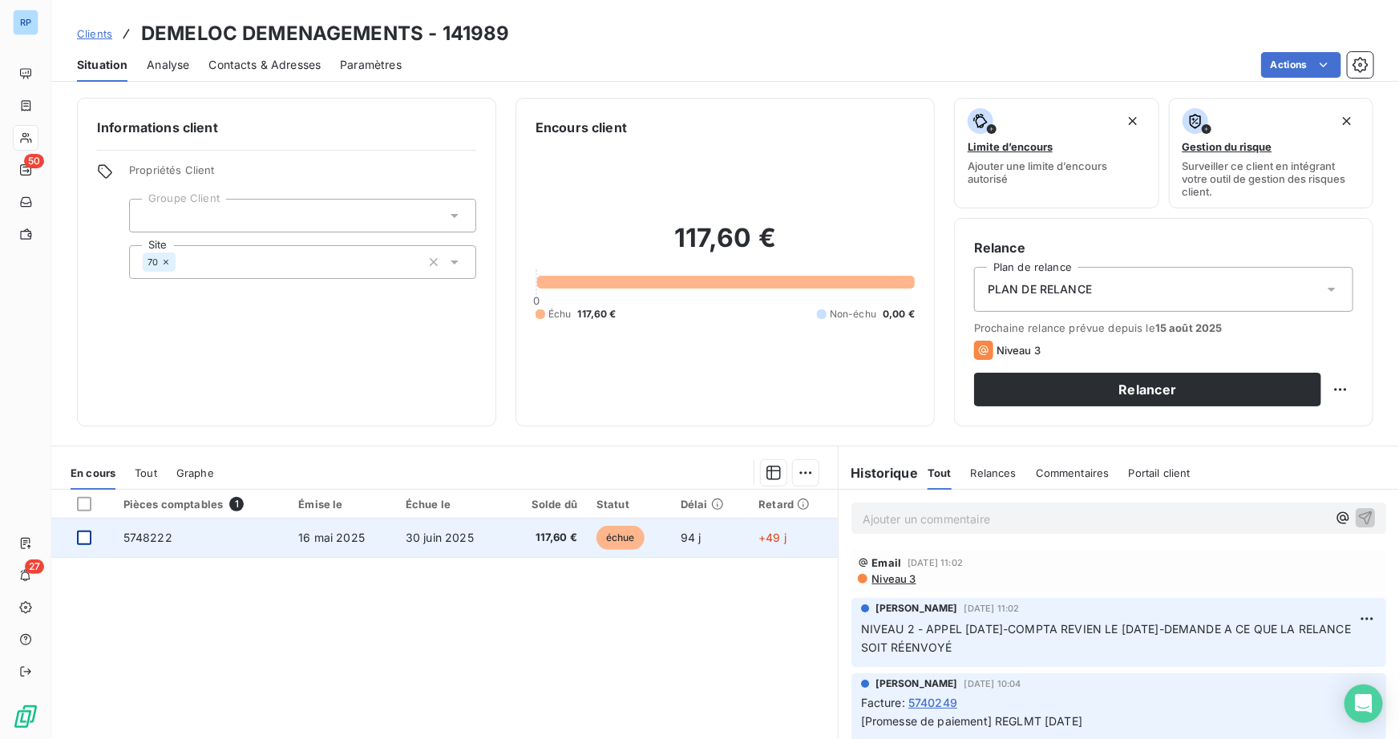
click at [83, 532] on div at bounding box center [84, 538] width 14 height 14
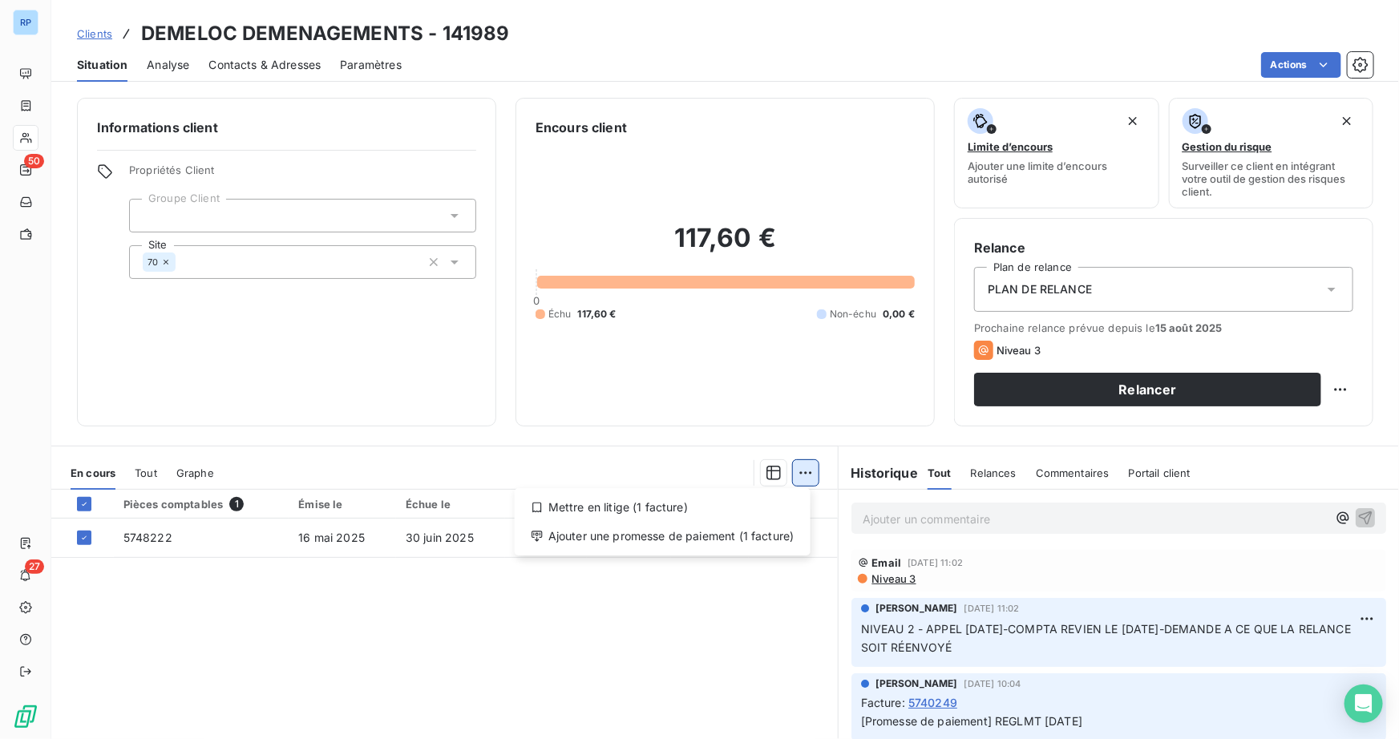
click at [803, 471] on html "RP 50 27 Clients DEMELOC DEMENAGEMENTS - 141989 Situation Analyse Contacts & Ad…" at bounding box center [699, 369] width 1399 height 739
click at [242, 563] on html "RP 50 27 Clients DEMELOC DEMENAGEMENTS - 141989 Situation Analyse Contacts & Ad…" at bounding box center [699, 369] width 1399 height 739
click at [801, 476] on html "RP 50 27 Clients DEMELOC DEMENAGEMENTS - 141989 Situation Analyse Contacts & Ad…" at bounding box center [699, 369] width 1399 height 739
click at [609, 503] on div "Mettre en litige (1 facture)" at bounding box center [662, 508] width 283 height 26
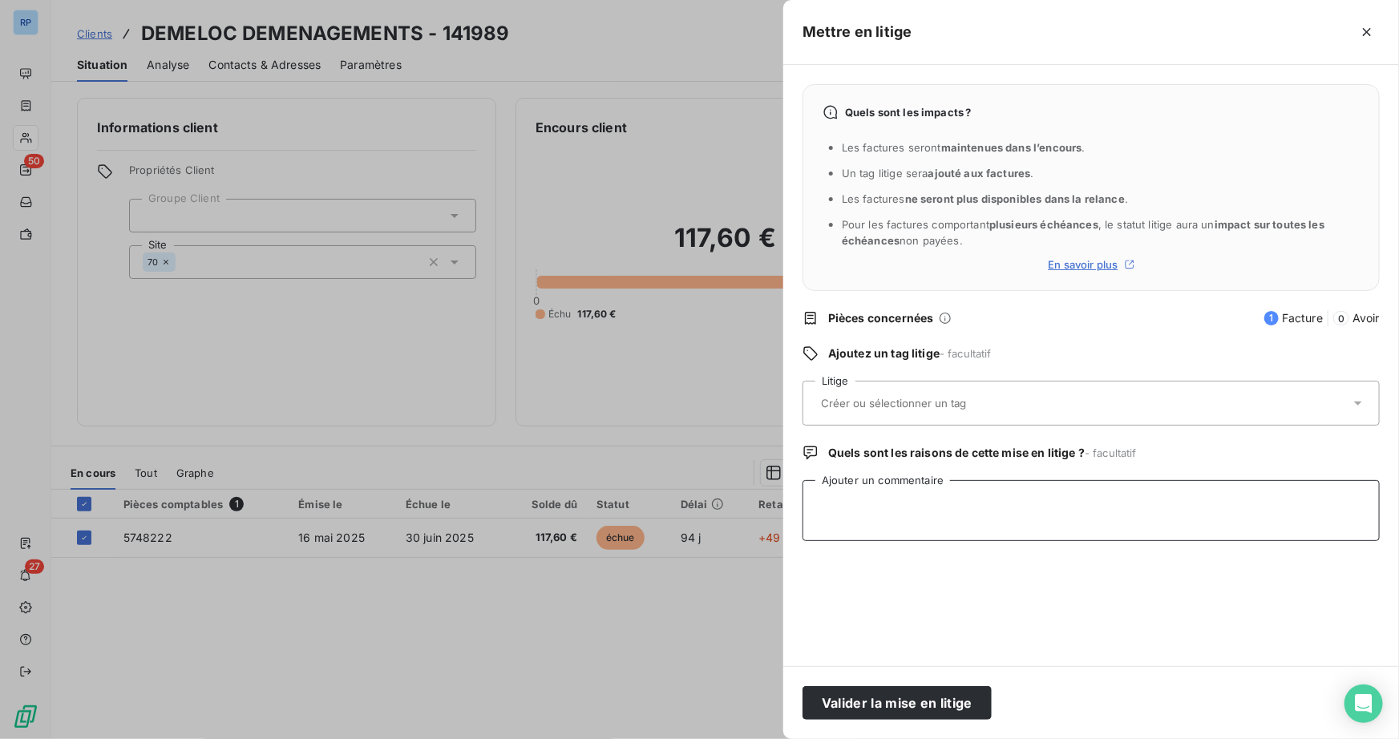
click at [858, 519] on textarea "Ajouter un commentaire" at bounding box center [1091, 510] width 577 height 61
click at [1008, 504] on textarea "mail recu le 04/08/25-se demande" at bounding box center [1091, 510] width 577 height 61
click at [1106, 503] on textarea "mail reçu le 04/08/25-se demande pourquoi facturation" at bounding box center [1091, 510] width 577 height 61
click at [1137, 503] on textarea "mail reçu le 04/08/25-se demande pourquoi facturation" at bounding box center [1091, 510] width 577 height 61
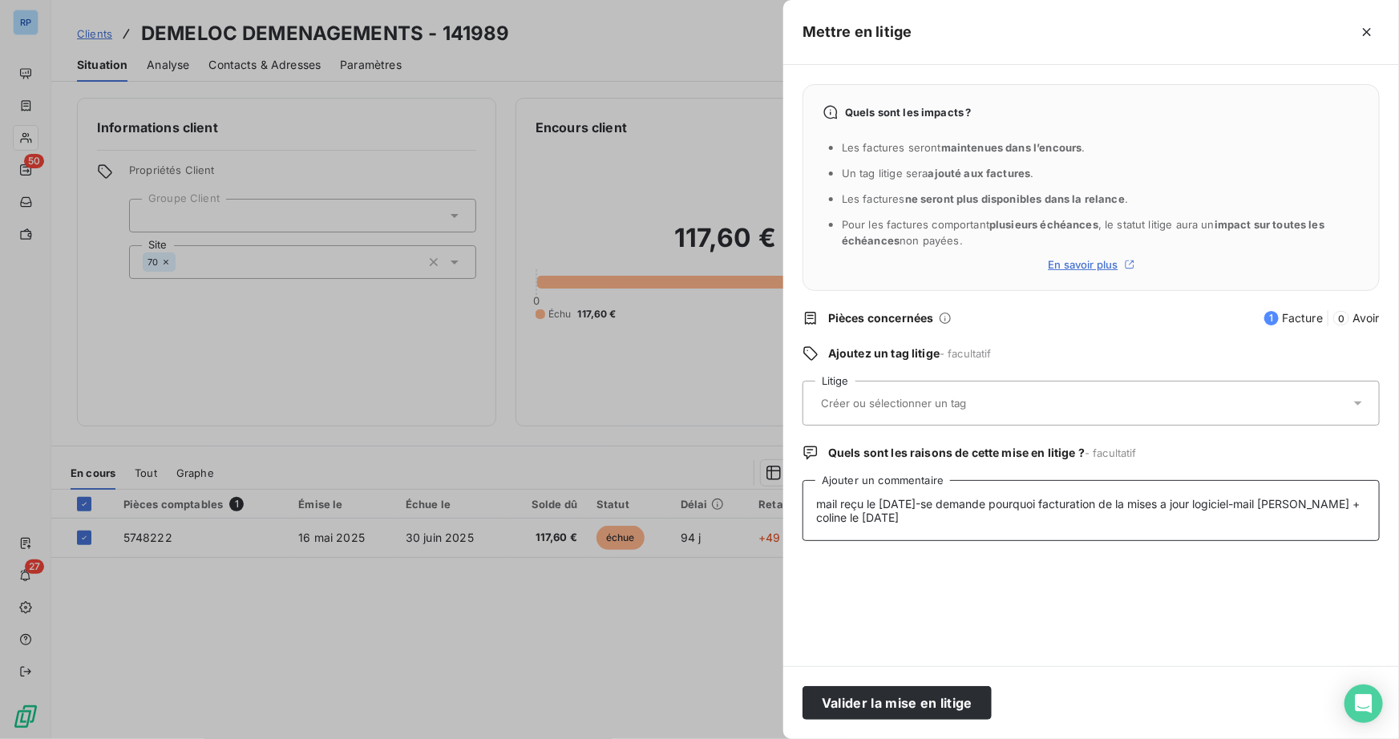
type textarea "mail reçu le 04/08/25-se demande pourquoi facturation de la mises a jour logici…"
click at [943, 394] on div at bounding box center [1083, 403] width 534 height 34
type input "@"
click at [929, 513] on textarea "mail reçu le 04/08/25-se demande pourquoi facturation de la mises a jour logici…" at bounding box center [1091, 510] width 577 height 61
click at [925, 517] on textarea "mail reçu le 04/08/25-se demande pourquoi facturation de la mises a jour logici…" at bounding box center [1091, 510] width 577 height 61
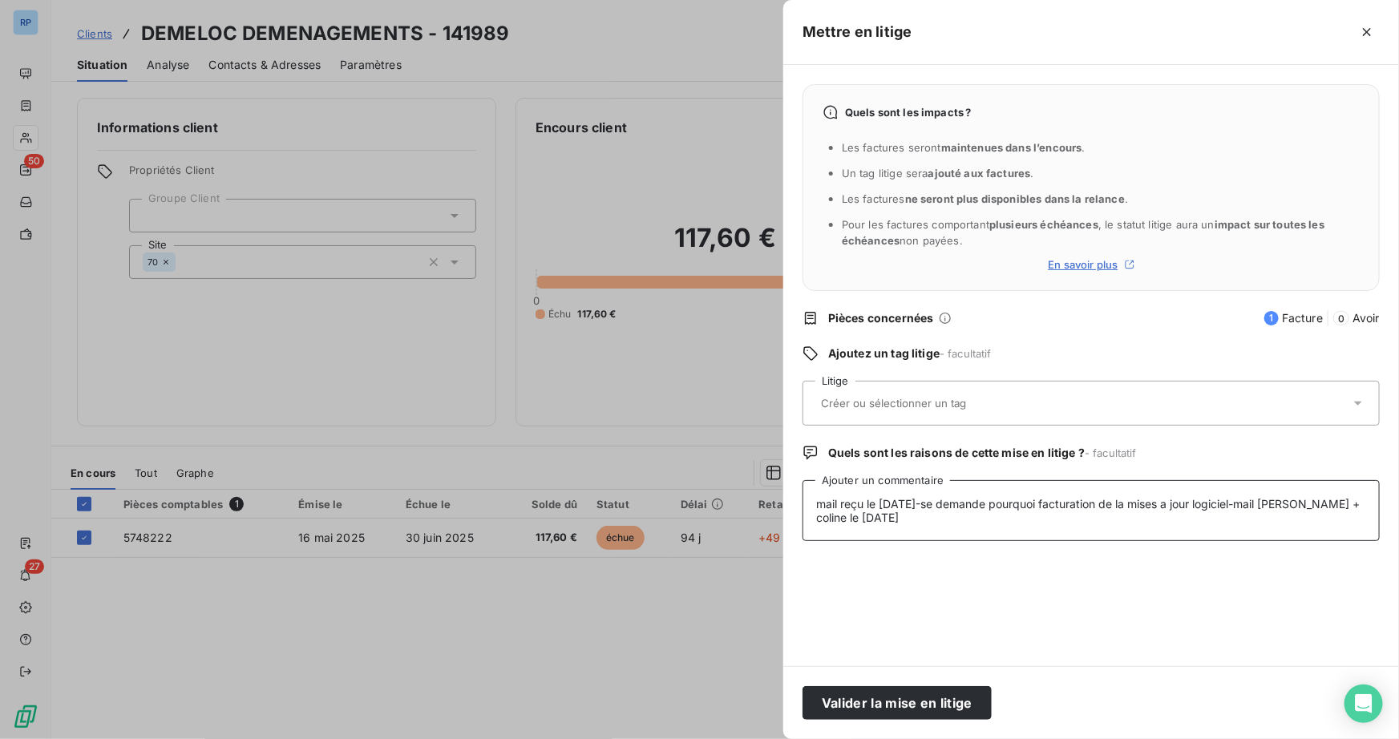
type textarea "mail reçu le 04/08/25-se demande pourquoi facturation de la mises a jour logici…"
click at [1361, 403] on icon at bounding box center [1358, 403] width 16 height 16
click at [923, 709] on button "Valider la mise en litige" at bounding box center [897, 703] width 189 height 34
